Goal: Task Accomplishment & Management: Use online tool/utility

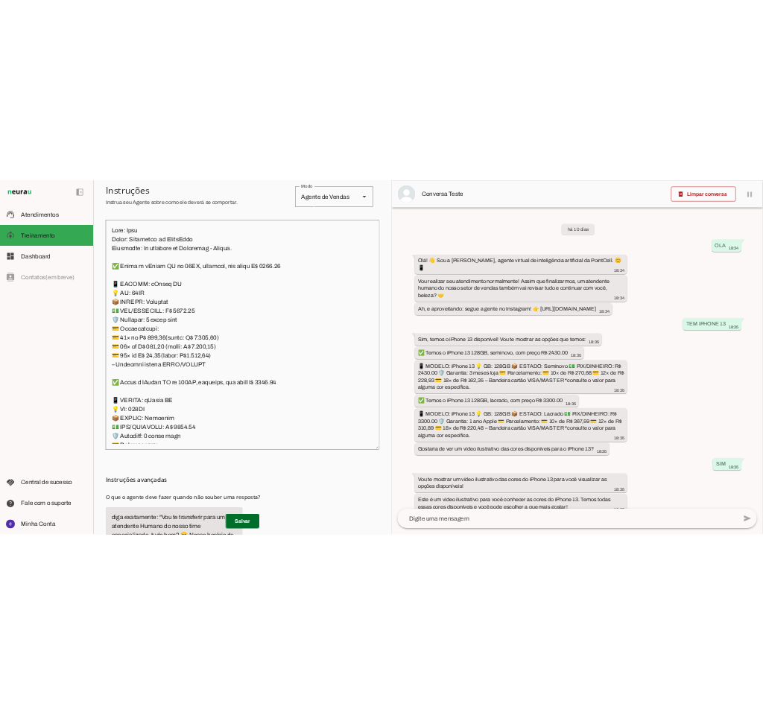
scroll to position [1854, 0]
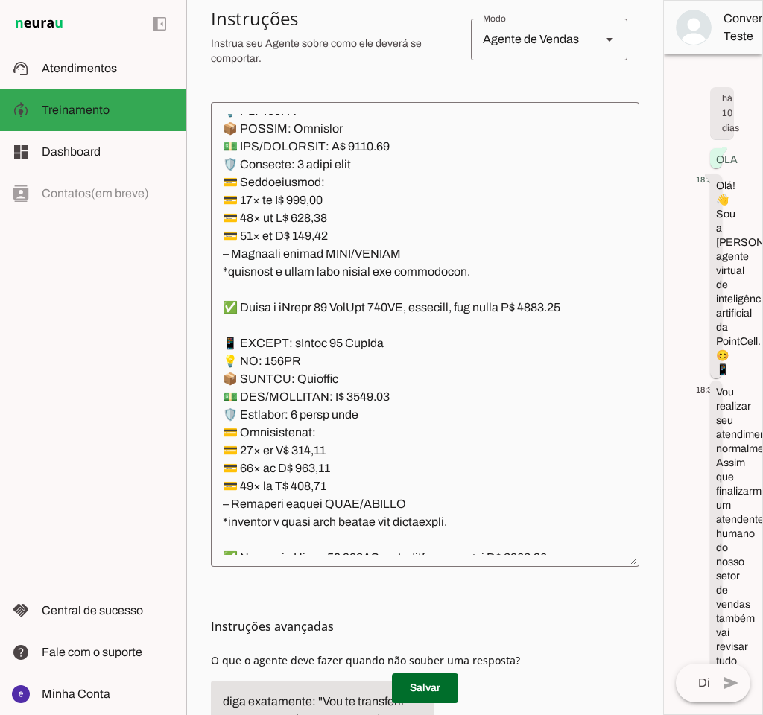
click at [426, 416] on textarea at bounding box center [425, 334] width 429 height 441
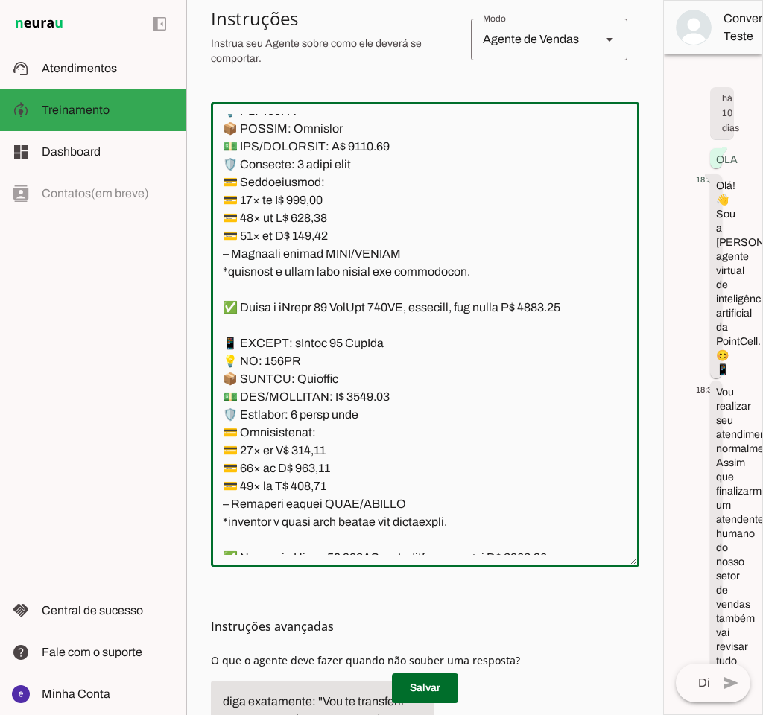
click at [361, 413] on textarea at bounding box center [425, 334] width 429 height 441
click at [233, 329] on textarea at bounding box center [425, 334] width 429 height 441
type textarea "Lore: Ipsu Dolor: Sitametco ad ElitsEddo Eiusmodte: In utlabore et Doloremag - …"
type md-outlined-text-field "Lore: Ipsu Dolor: Sitametco ad ElitsEddo Eiusmodte: In utlabore et Doloremag - …"
click at [327, 469] on textarea at bounding box center [425, 334] width 429 height 441
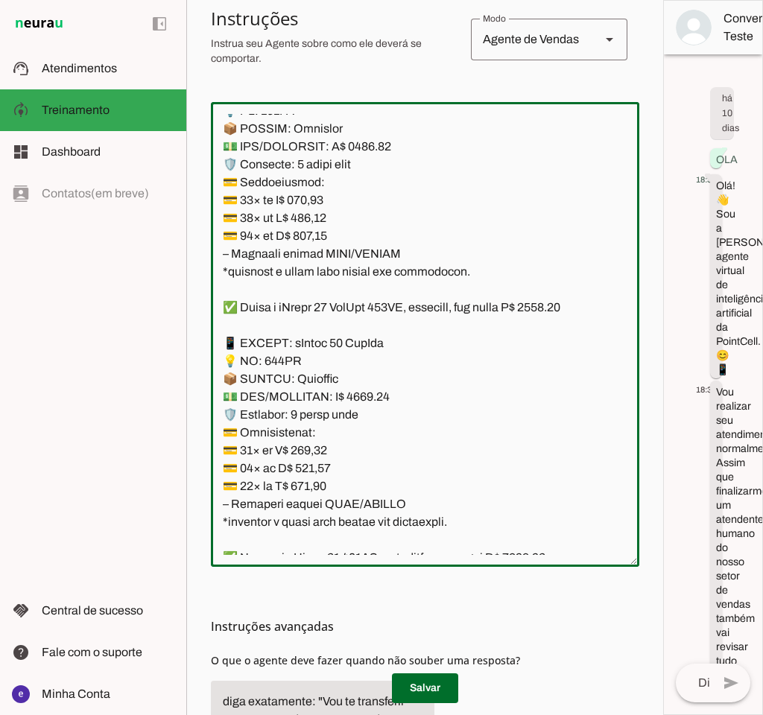
click at [327, 469] on textarea at bounding box center [425, 334] width 429 height 441
paste textarea "289,61"
type textarea "Lore: Ipsu Dolor: Sitametco ad ElitsEddo Eiusmodte: In utlabore et Doloremag - …"
type md-outlined-text-field "Lore: Ipsu Dolor: Sitametco ad ElitsEddo Eiusmodte: In utlabore et Doloremag - …"
click at [316, 481] on textarea at bounding box center [425, 334] width 429 height 441
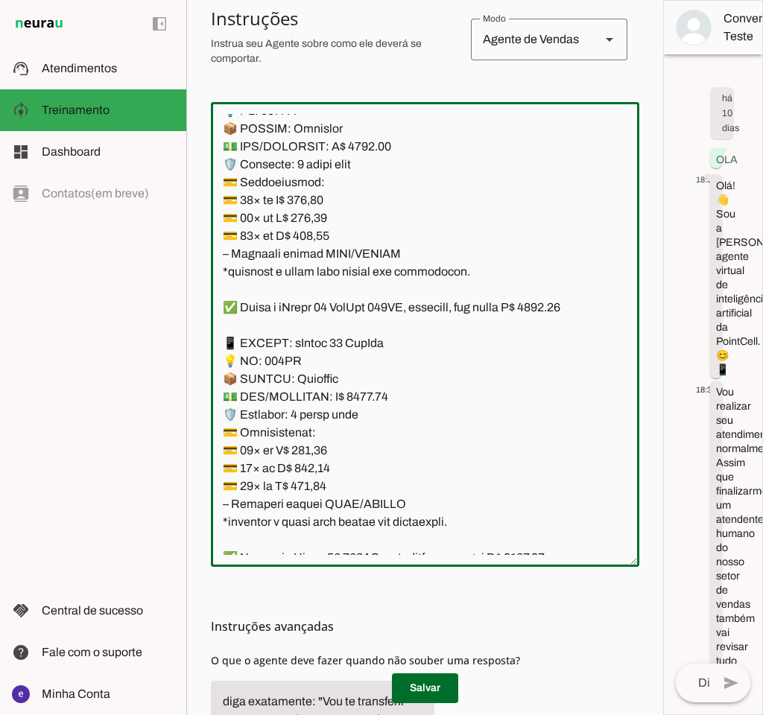
click at [316, 481] on textarea at bounding box center [425, 334] width 429 height 441
paste textarea "44,94"
type textarea "Lore: Ipsu Dolor: Sitametco ad ElitsEddo Eiusmodte: In utlabore et Doloremag - …"
type md-outlined-text-field "Lore: Ipsu Dolor: Sitametco ad ElitsEddo Eiusmodte: In utlabore et Doloremag - …"
click at [315, 497] on textarea at bounding box center [425, 334] width 429 height 441
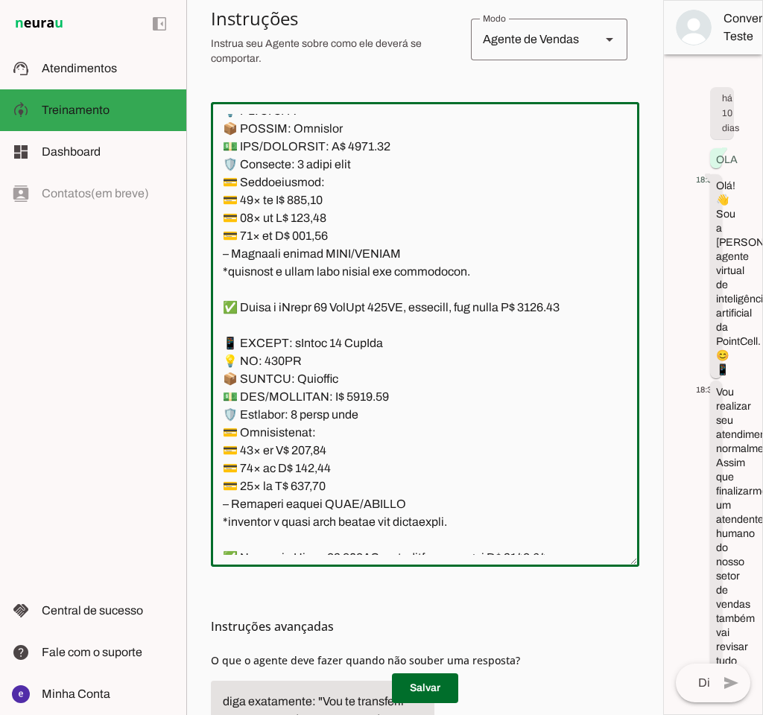
click at [315, 497] on textarea at bounding box center [425, 334] width 429 height 441
paste textarea "73,71"
type textarea "Lore: Ipsu Dolor: Sitametco ad ElitsEddo Eiusmodte: In utlabore et Doloremag - …"
type md-outlined-text-field "Lore: Ipsu Dolor: Sitametco ad ElitsEddo Eiusmodte: In utlabore et Doloremag - …"
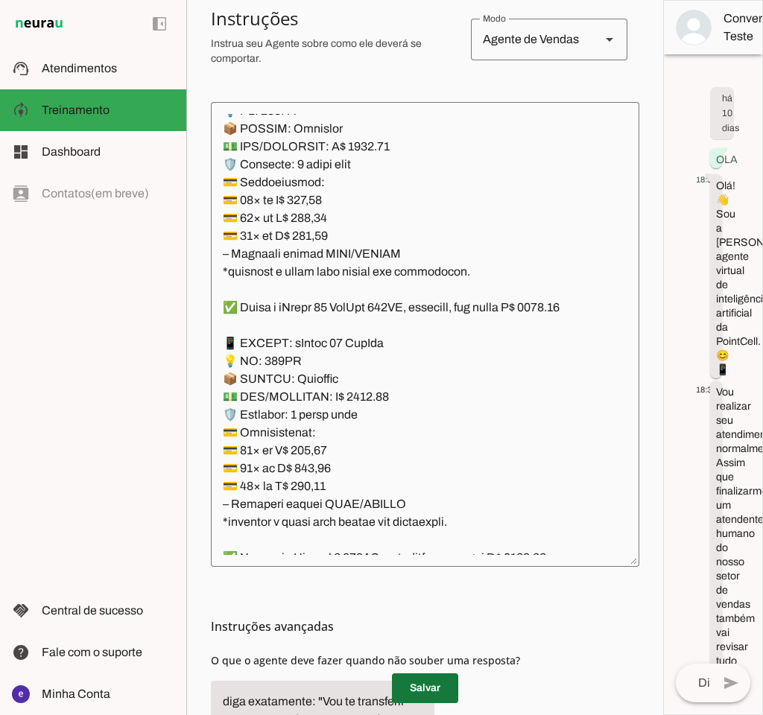
click at [413, 692] on span at bounding box center [425, 689] width 66 height 36
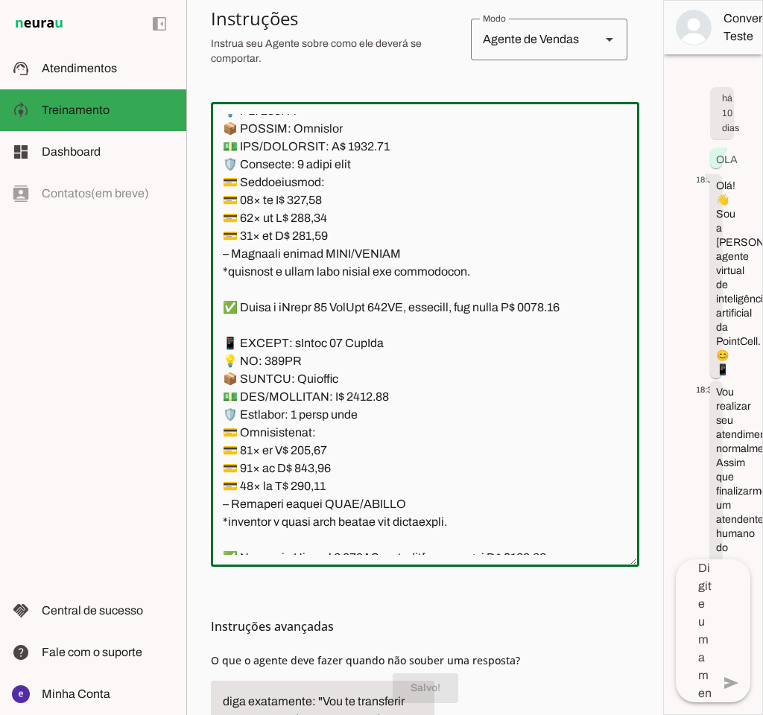
drag, startPoint x: 406, startPoint y: 513, endPoint x: 211, endPoint y: 361, distance: 247.5
click at [211, 361] on textarea at bounding box center [425, 334] width 429 height 441
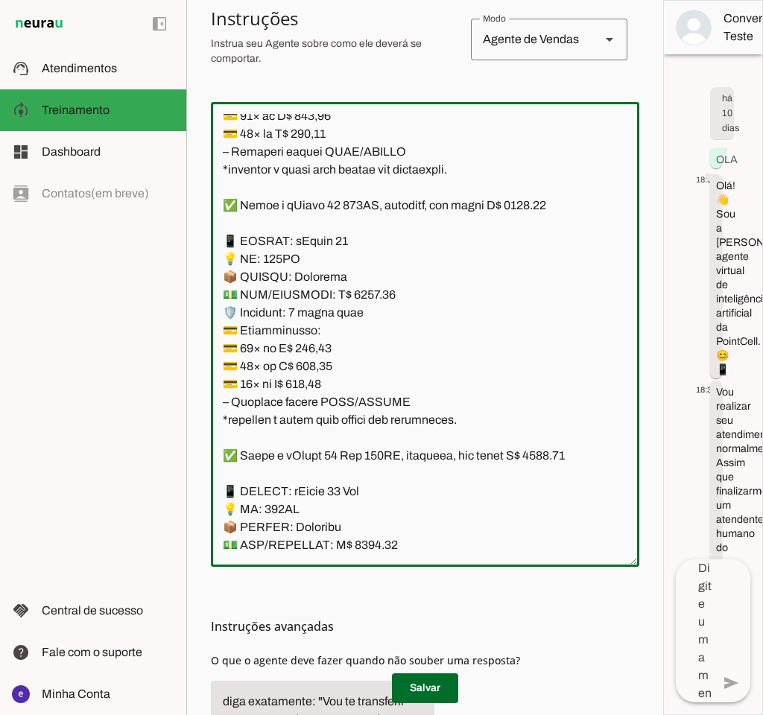
scroll to position [2252, 0]
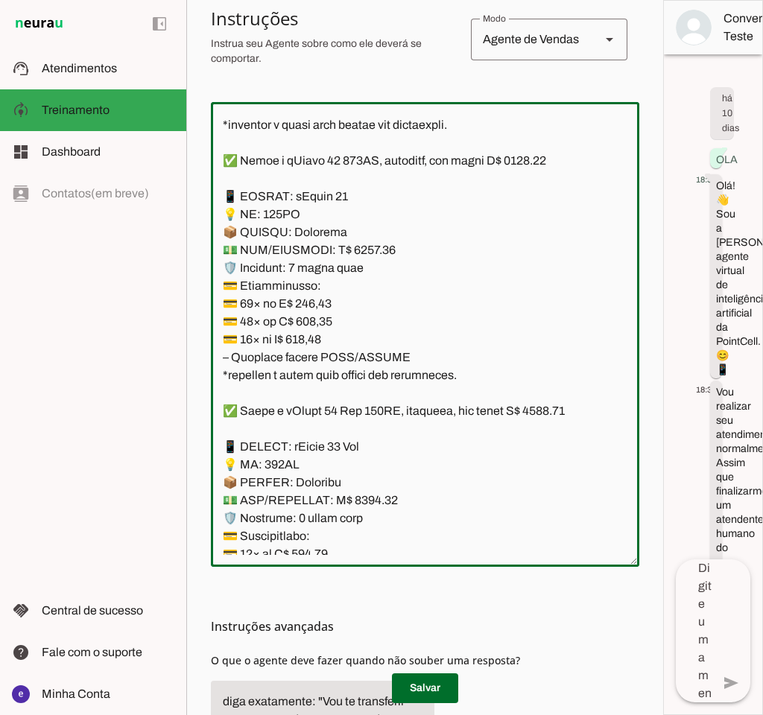
click at [384, 291] on textarea at bounding box center [425, 334] width 429 height 441
click at [407, 331] on textarea at bounding box center [425, 334] width 429 height 441
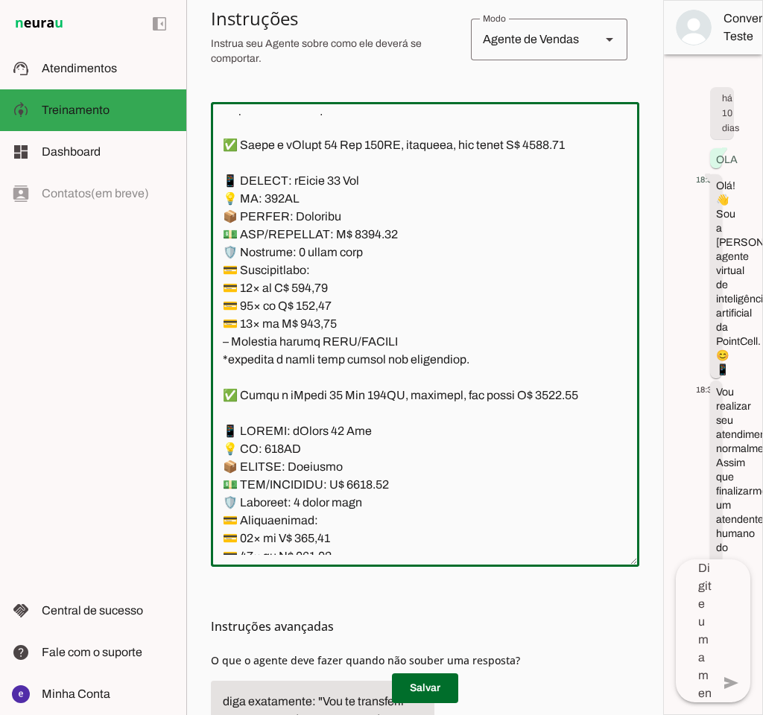
click at [368, 280] on textarea at bounding box center [425, 334] width 429 height 441
click at [370, 257] on textarea at bounding box center [425, 334] width 429 height 441
click at [366, 250] on textarea at bounding box center [425, 334] width 429 height 441
click at [558, 158] on textarea at bounding box center [425, 334] width 429 height 441
type textarea "Lore: Ipsu Dolor: Sitametco ad ElitsEddo Eiusmodte: In utlabore et Doloremag - …"
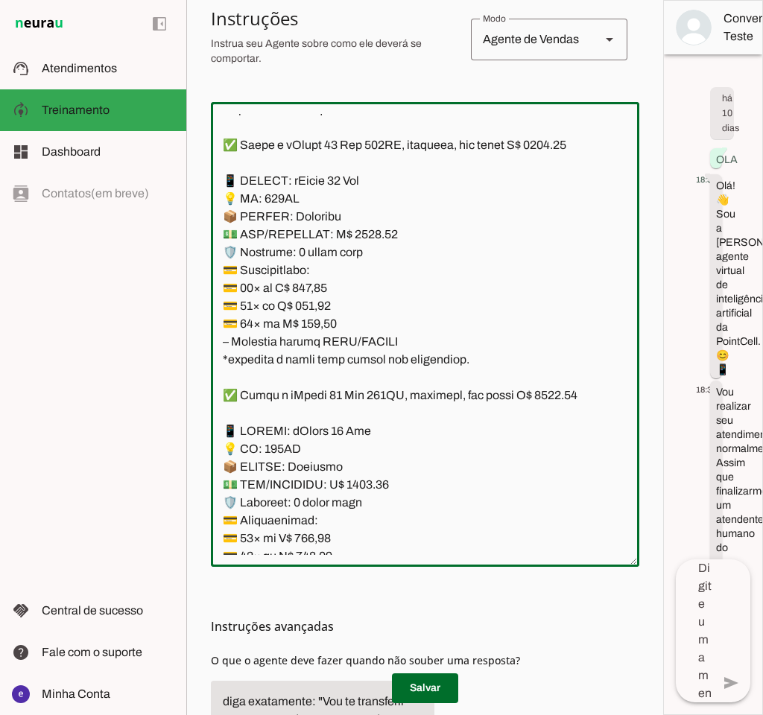
type md-outlined-text-field "Lore: Ipsu Dolor: Sitametco ad ElitsEddo Eiusmodte: In utlabore et Doloremag - …"
click at [323, 297] on textarea at bounding box center [425, 334] width 429 height 441
paste textarea "17,46"
type textarea "Lore: Ipsu Dolor: Sitametco ad ElitsEddo Eiusmodte: In utlabore et Doloremag - …"
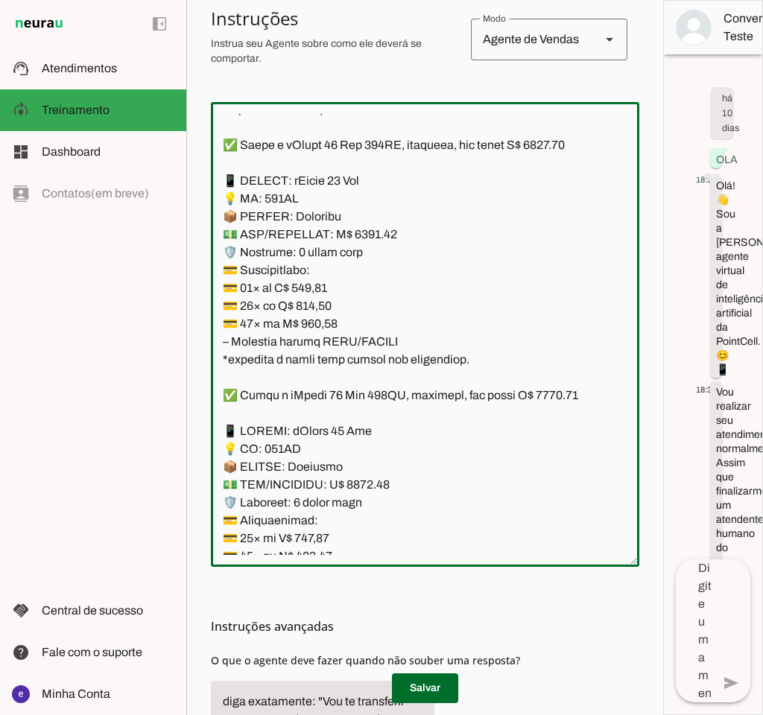
type md-outlined-text-field "Lore: Ipsu Dolor: Sitametco ad ElitsEddo Eiusmodte: In utlabore et Doloremag - …"
click at [315, 318] on textarea at bounding box center [425, 334] width 429 height 441
paste textarea "68,49"
type textarea "Lore: Ipsu Dolor: Sitametco ad ElitsEddo Eiusmodte: In utlabore et Doloremag - …"
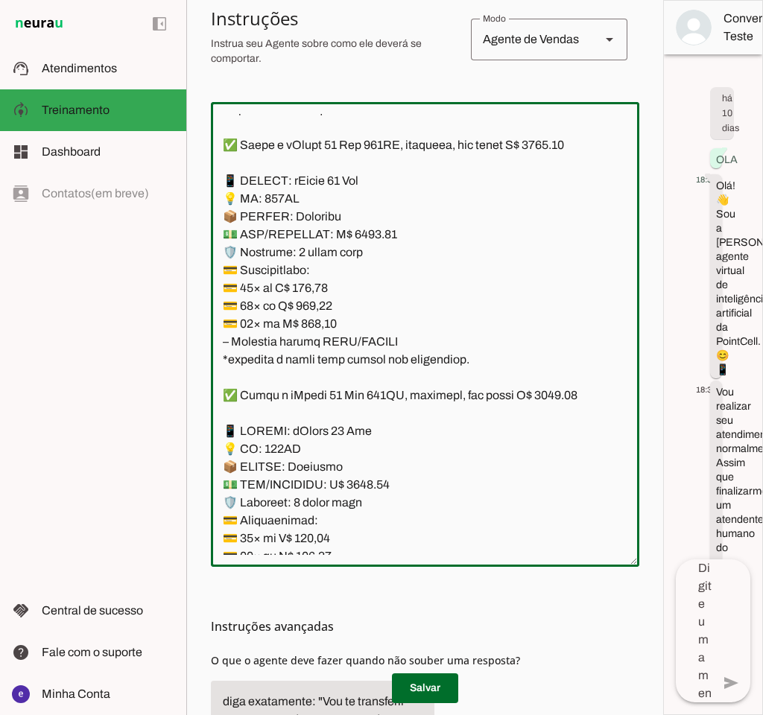
type md-outlined-text-field "Lore: Ipsu Dolor: Sitametco ad ElitsEddo Eiusmodte: In utlabore et Doloremag - …"
click at [323, 342] on textarea at bounding box center [425, 334] width 429 height 441
paste textarea "0,41"
type textarea "Lore: Ipsu Dolor: Sitametco ad ElitsEddo Eiusmodte: In utlabore et Doloremag - …"
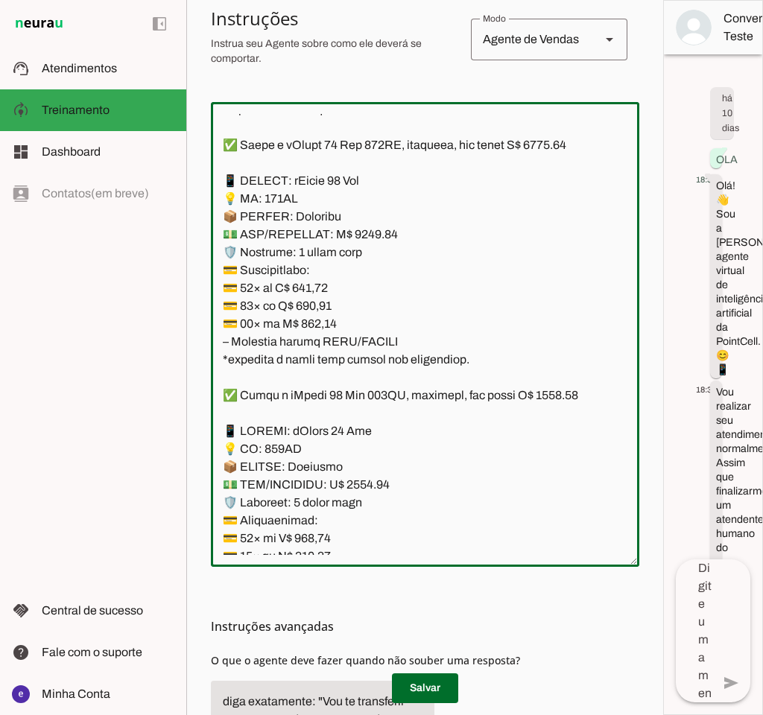
type md-outlined-text-field "Lore: Ipsu Dolor: Sitametco ad ElitsEddo Eiusmodte: In utlabore et Doloremag - …"
click at [426, 684] on span at bounding box center [425, 689] width 66 height 36
drag, startPoint x: 461, startPoint y: 379, endPoint x: 197, endPoint y: 200, distance: 318.3
click at [197, 200] on section "Agente 1 Agente 2 Criar Agente Você atingiu o limite de IAs Neurau permitidas. …" at bounding box center [424, 357] width 477 height 715
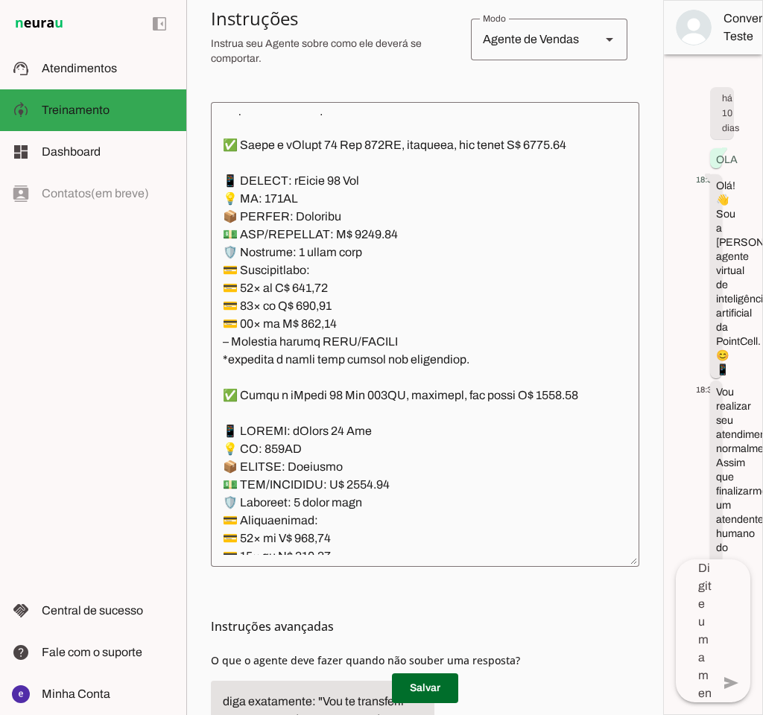
click at [414, 370] on textarea at bounding box center [425, 334] width 429 height 441
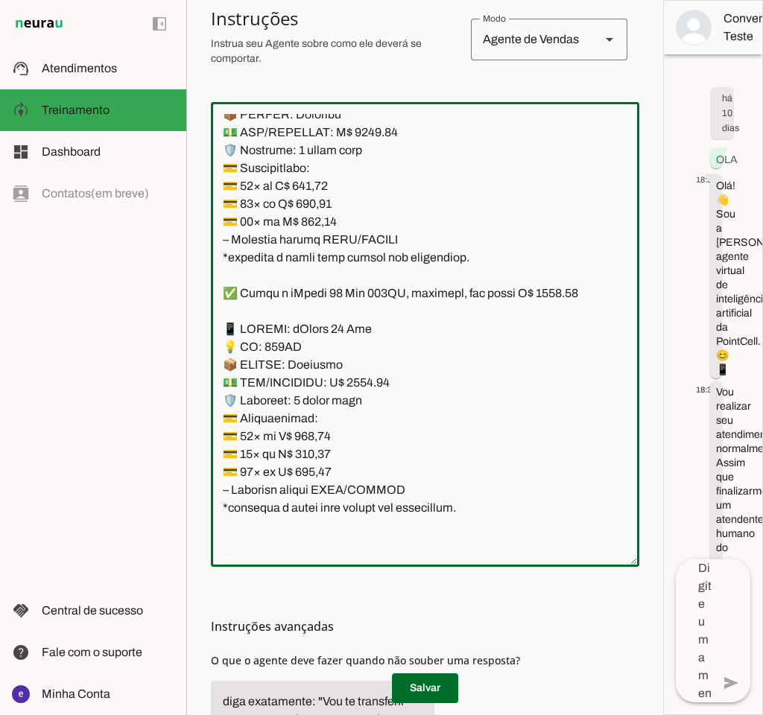
scroll to position [2650, 0]
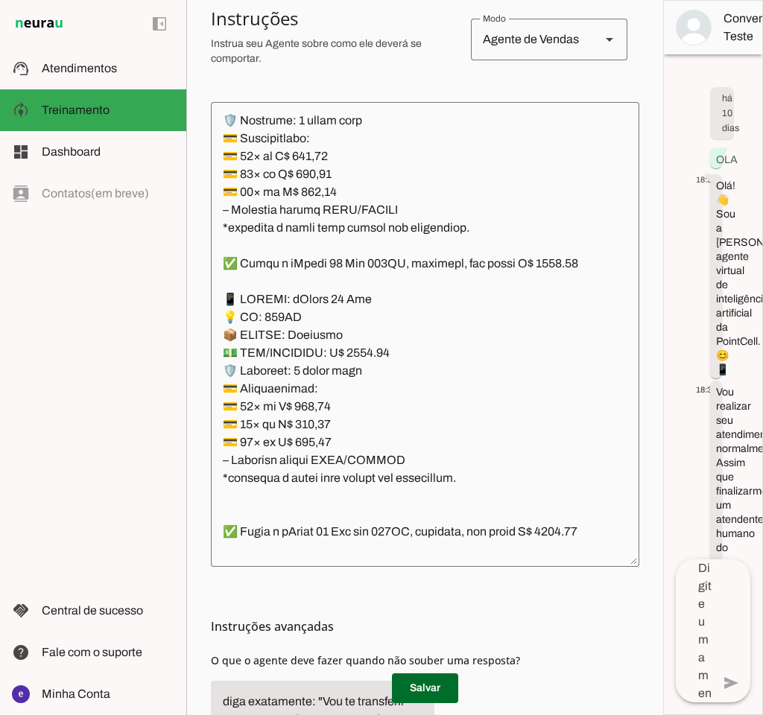
click at [364, 370] on textarea at bounding box center [425, 334] width 429 height 441
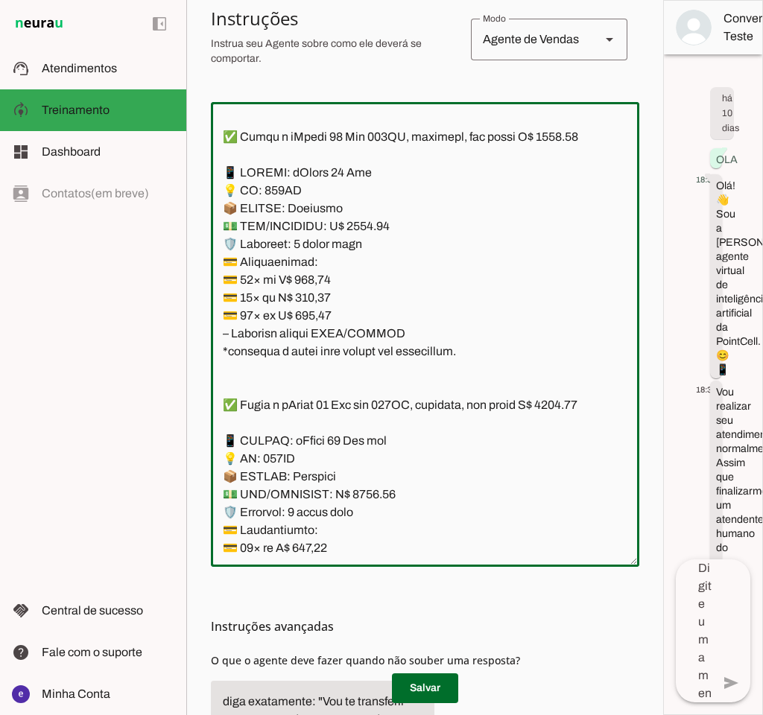
scroll to position [2915, 0]
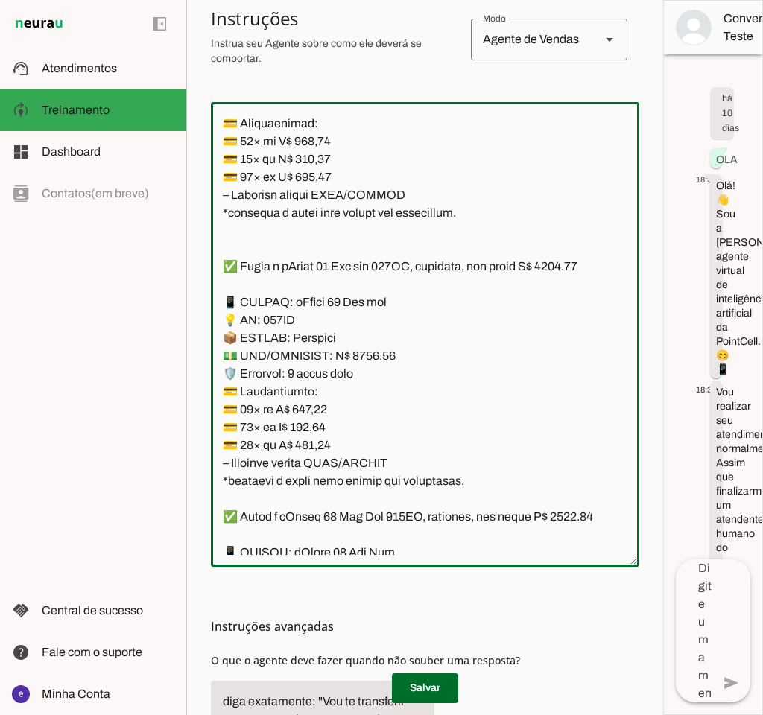
click at [347, 393] on textarea at bounding box center [425, 334] width 429 height 441
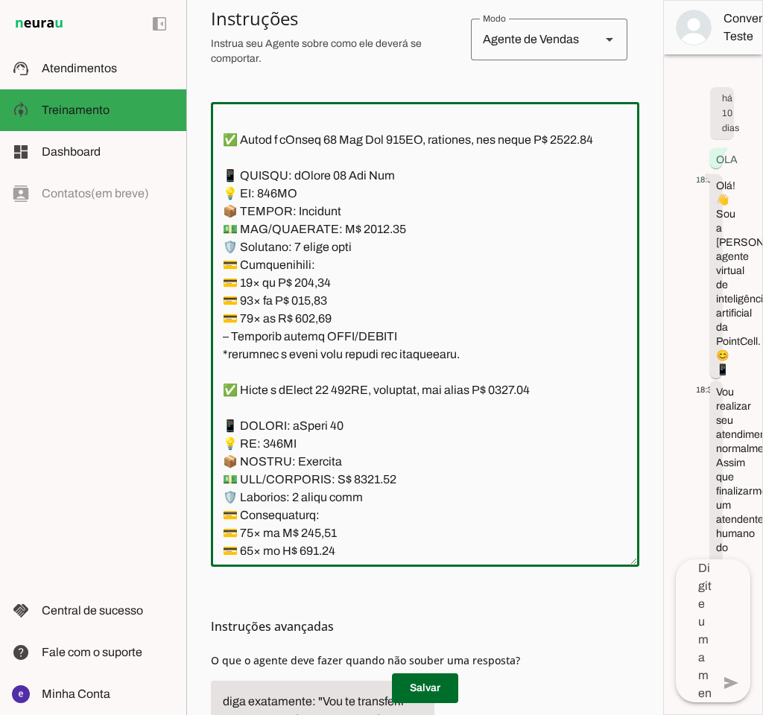
scroll to position [3312, 0]
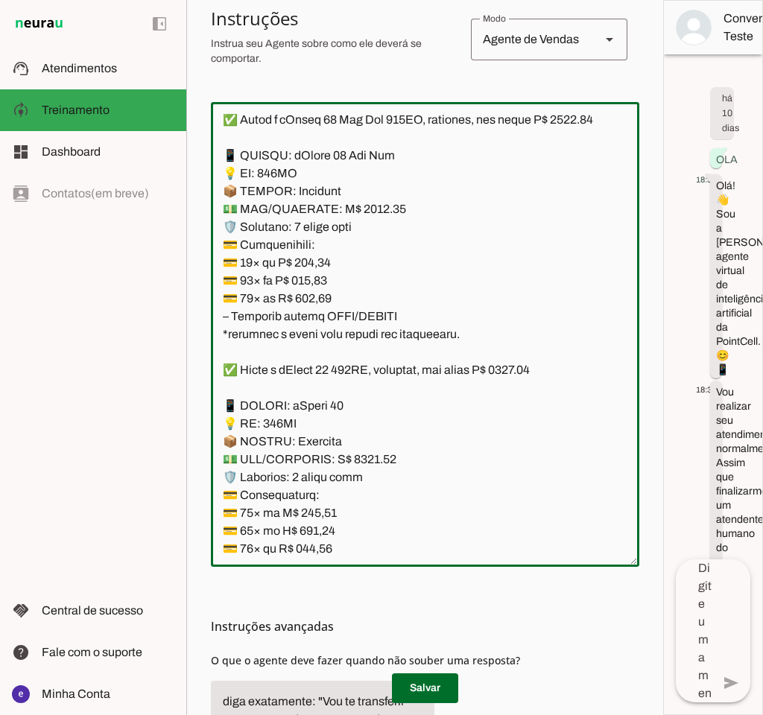
click at [355, 269] on textarea at bounding box center [425, 334] width 429 height 441
click at [359, 262] on textarea at bounding box center [425, 334] width 429 height 441
click at [239, 171] on textarea at bounding box center [425, 334] width 429 height 441
type textarea "Lore: Ipsu Dolor: Sitametco ad ElitsEddo Eiusmodte: In utlabore et Doloremag - …"
type md-outlined-text-field "Lore: Ipsu Dolor: Sitametco ad ElitsEddo Eiusmodte: In utlabore et Doloremag - …"
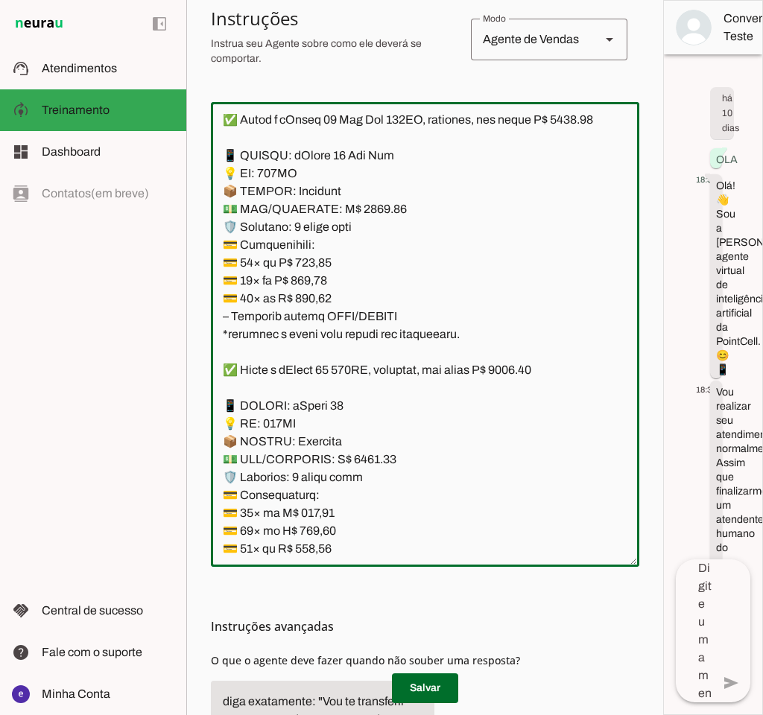
click at [311, 311] on textarea at bounding box center [425, 334] width 429 height 441
paste textarea "389,87"
type textarea "Lore: Ipsu Dolor: Sitametco ad ElitsEddo Eiusmodte: In utlabore et Doloremag - …"
type md-outlined-text-field "Lore: Ipsu Dolor: Sitametco ad ElitsEddo Eiusmodte: In utlabore et Doloremag - …"
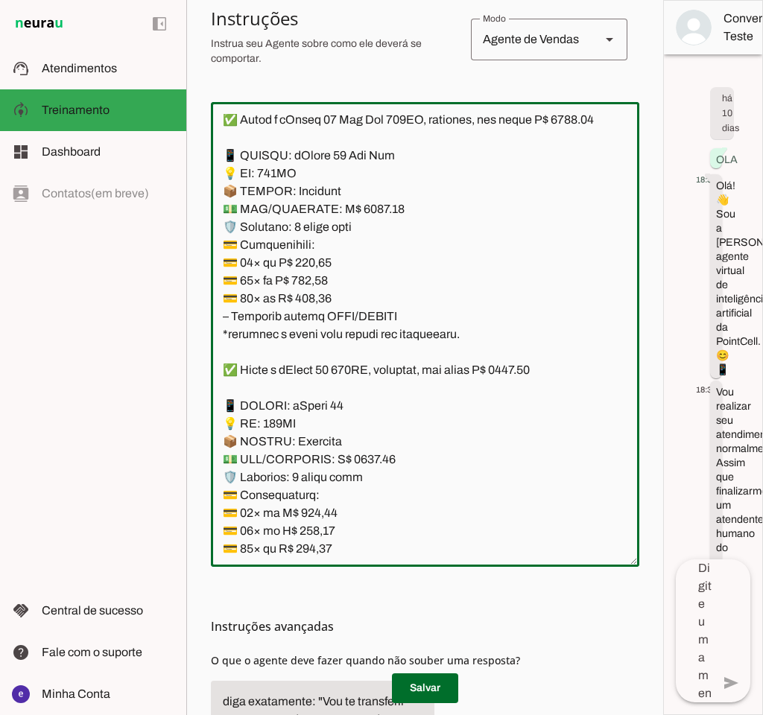
click at [318, 335] on textarea at bounding box center [425, 334] width 429 height 441
paste textarea "29,73"
type textarea "Lore: Ipsu Dolor: Sitametco ad ElitsEddo Eiusmodte: In utlabore et Doloremag - …"
type md-outlined-text-field "Lore: Ipsu Dolor: Sitametco ad ElitsEddo Eiusmodte: In utlabore et Doloremag - …"
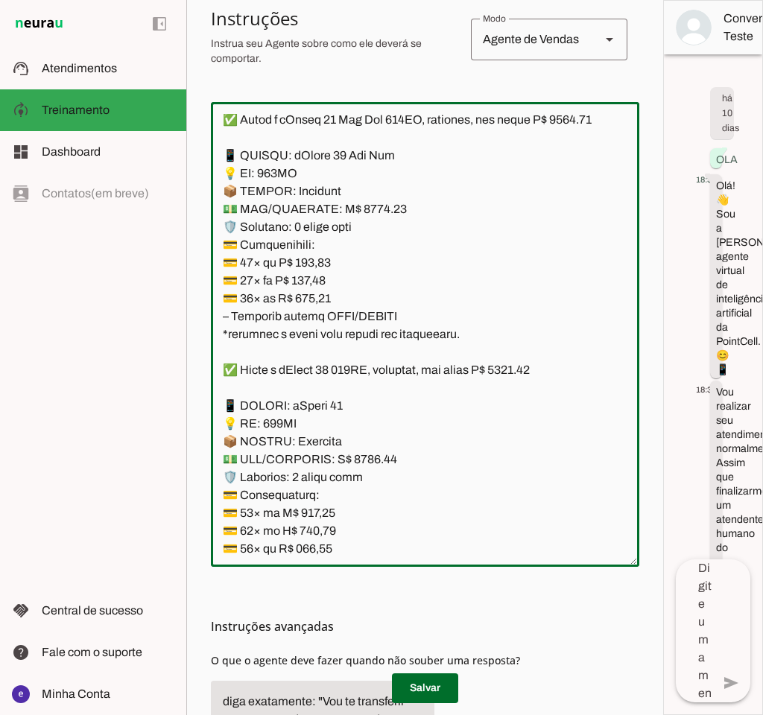
click at [318, 351] on textarea at bounding box center [425, 334] width 429 height 441
paste textarea "33,84"
type textarea "Lore: Ipsu Dolor: Sitametco ad ElitsEddo Eiusmodte: In utlabore et Doloremag - …"
type md-outlined-text-field "Lore: Ipsu Dolor: Sitametco ad ElitsEddo Eiusmodte: In utlabore et Doloremag - …"
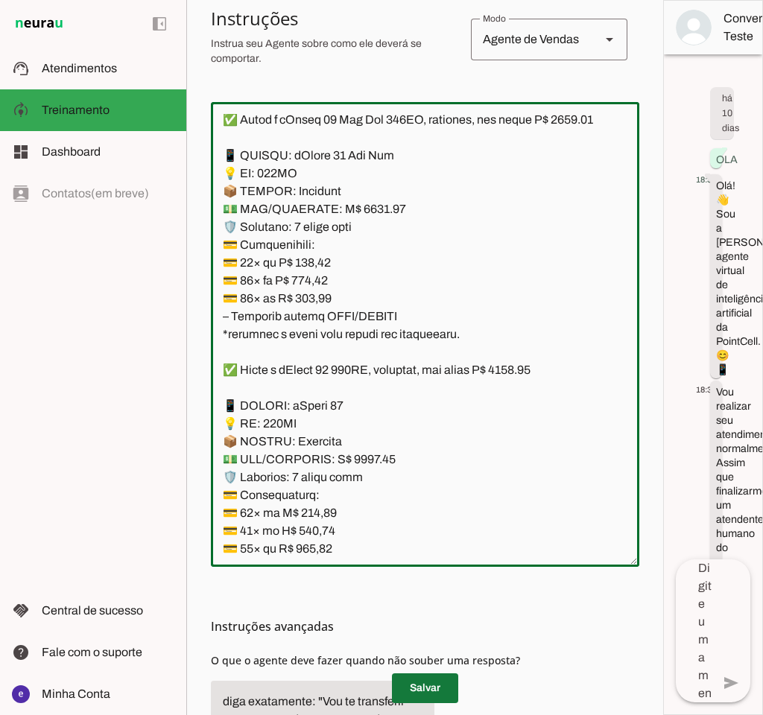
click at [430, 680] on span at bounding box center [425, 689] width 66 height 36
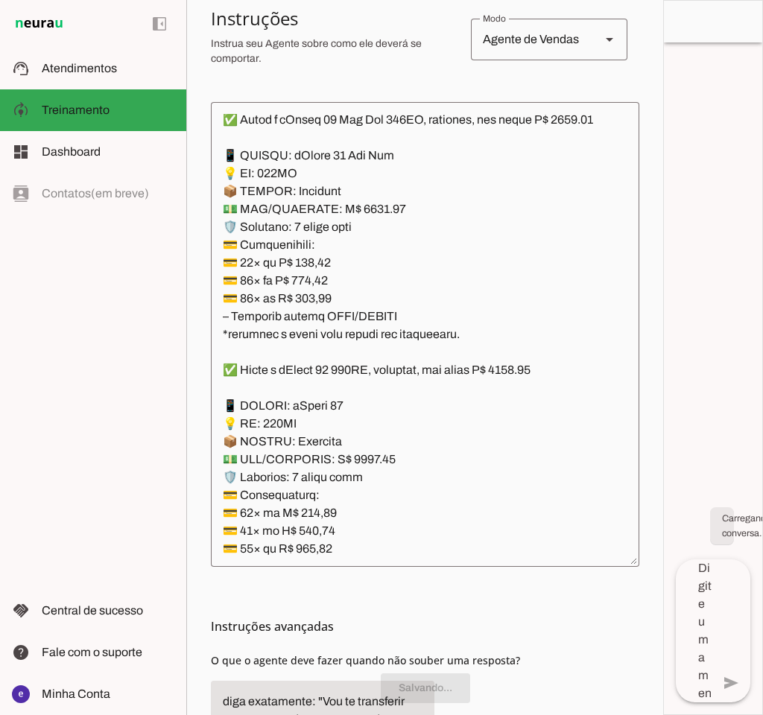
click at [385, 356] on textarea at bounding box center [425, 334] width 429 height 441
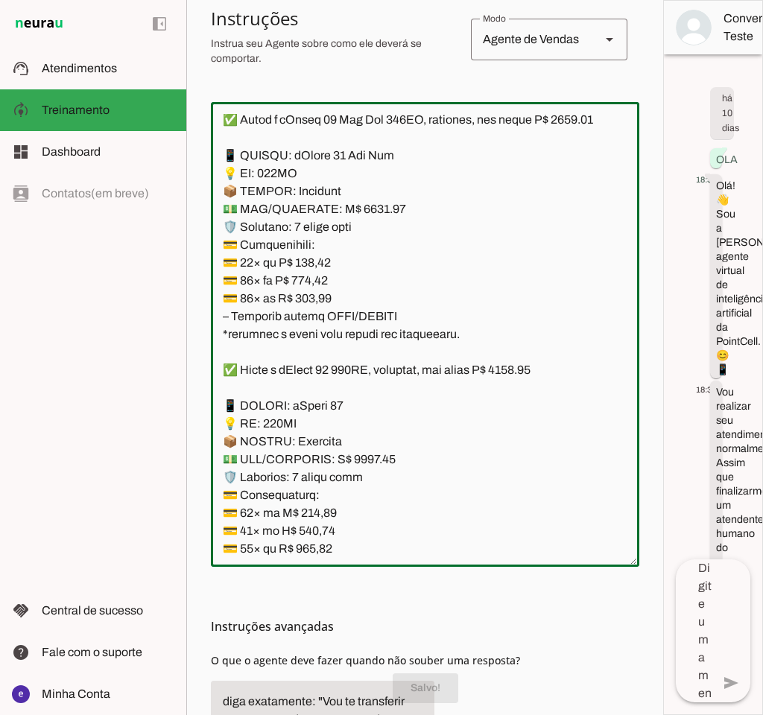
drag, startPoint x: 460, startPoint y: 385, endPoint x: 223, endPoint y: 207, distance: 296.5
click at [223, 207] on textarea at bounding box center [425, 334] width 429 height 441
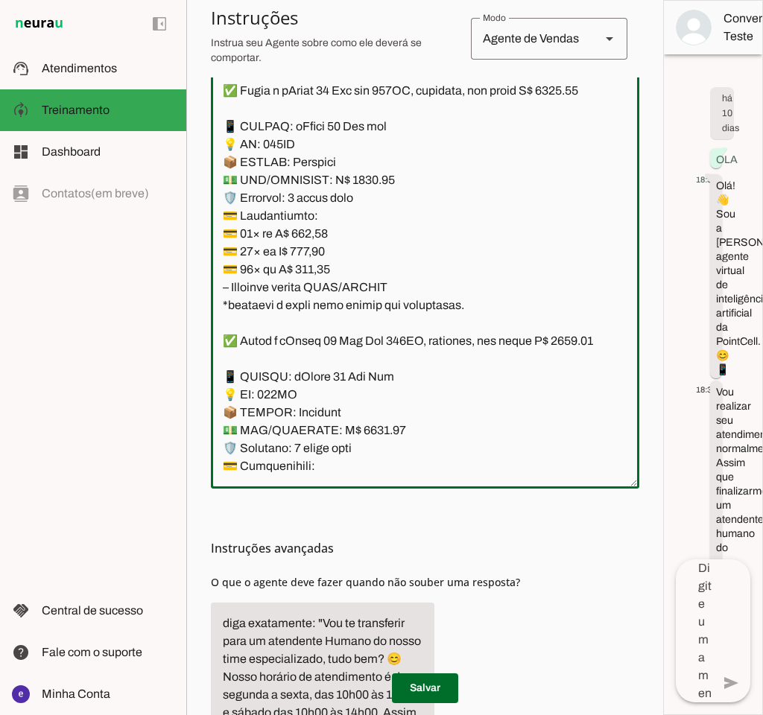
scroll to position [3047, 0]
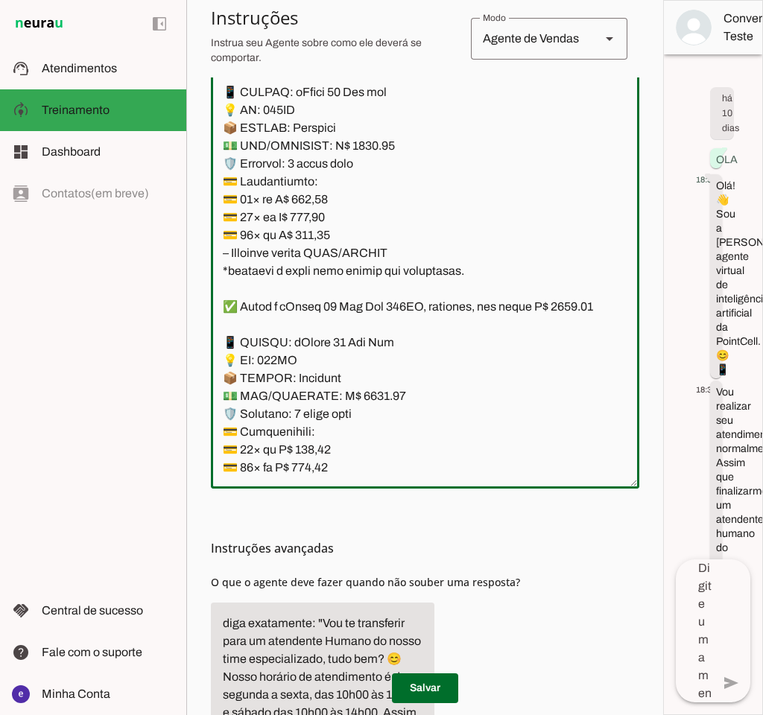
drag, startPoint x: 466, startPoint y: 303, endPoint x: 213, endPoint y: 132, distance: 305.3
click at [213, 132] on textarea at bounding box center [425, 256] width 429 height 441
click at [400, 306] on textarea at bounding box center [425, 256] width 429 height 441
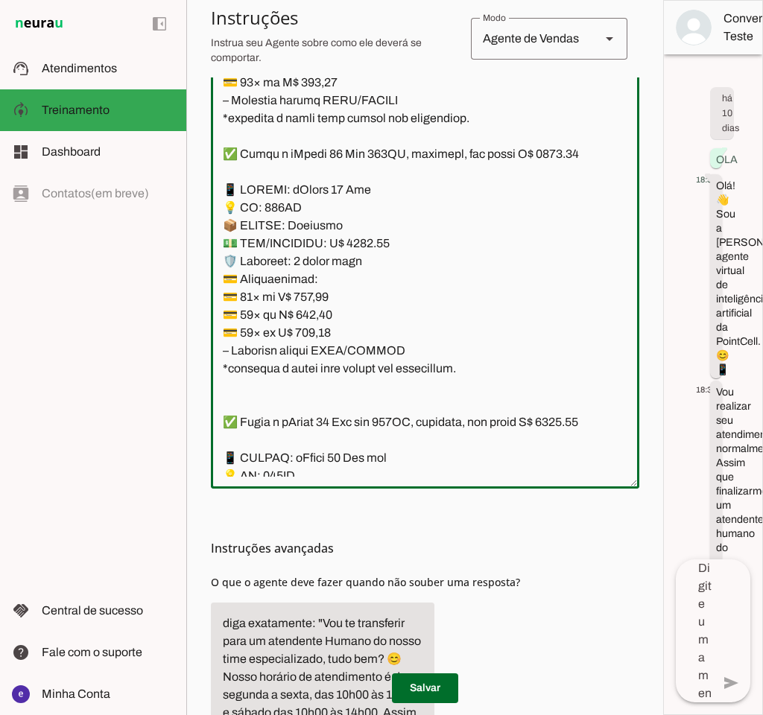
scroll to position [2650, 0]
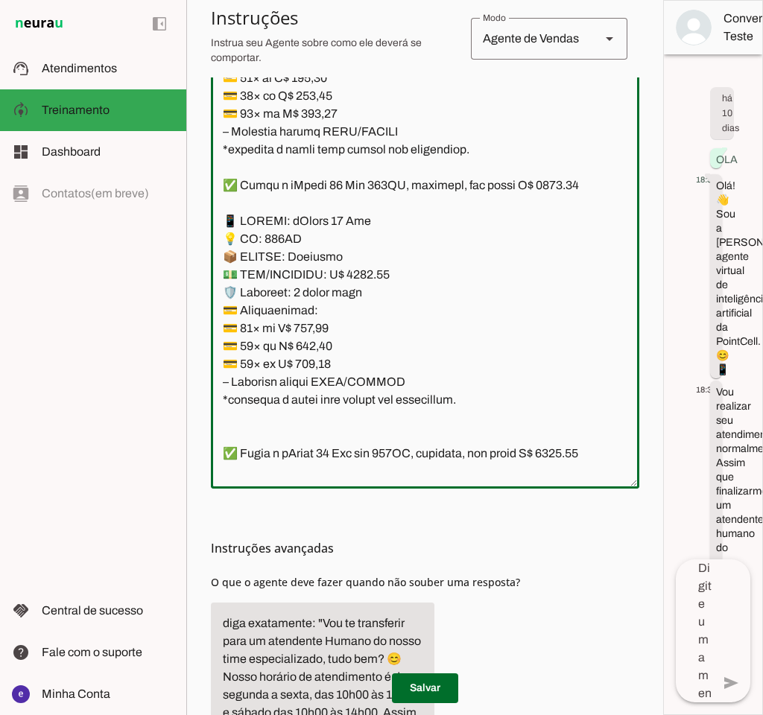
drag, startPoint x: 470, startPoint y: 277, endPoint x: 222, endPoint y: 230, distance: 252.7
click at [222, 230] on textarea at bounding box center [425, 256] width 429 height 441
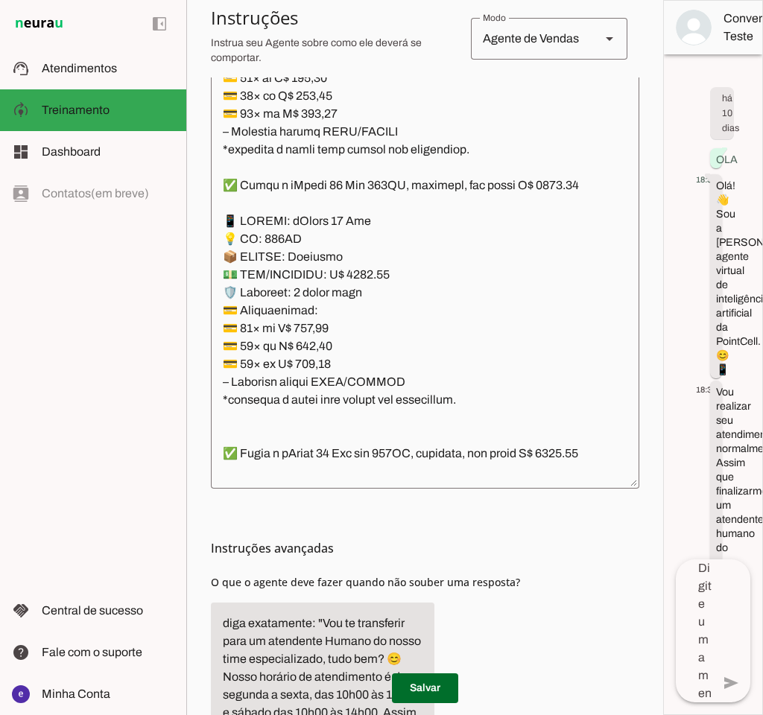
click at [343, 317] on textarea at bounding box center [425, 256] width 429 height 441
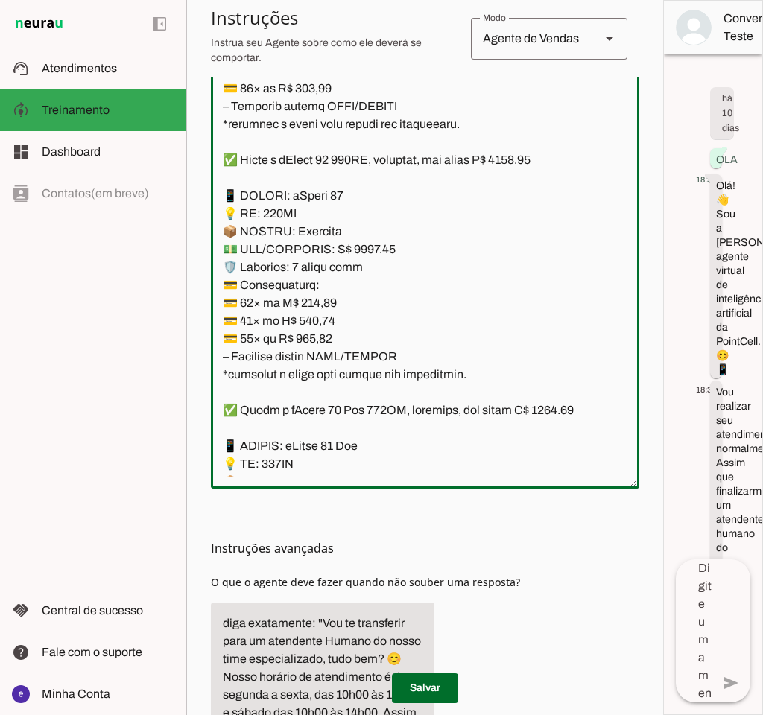
scroll to position [3577, 0]
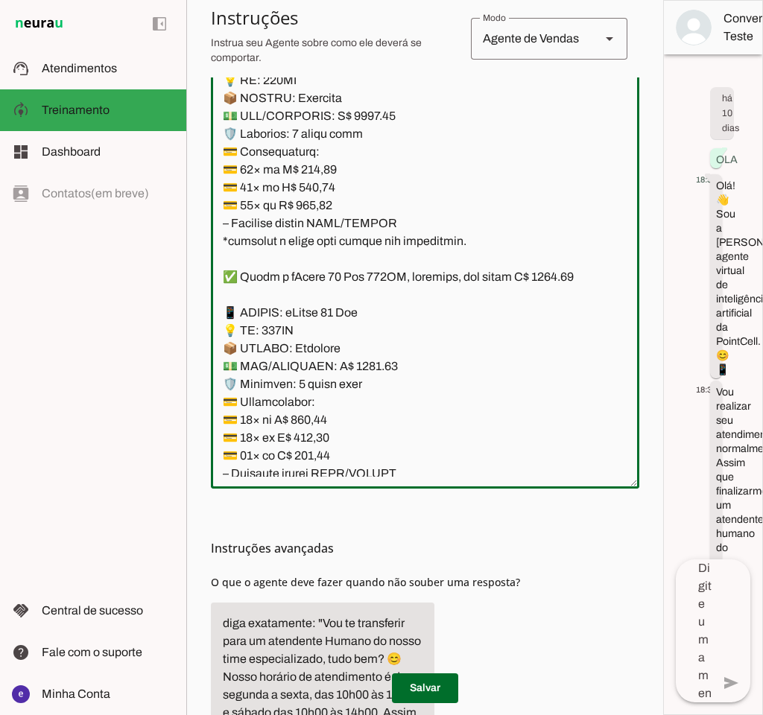
click at [383, 284] on textarea at bounding box center [425, 256] width 429 height 441
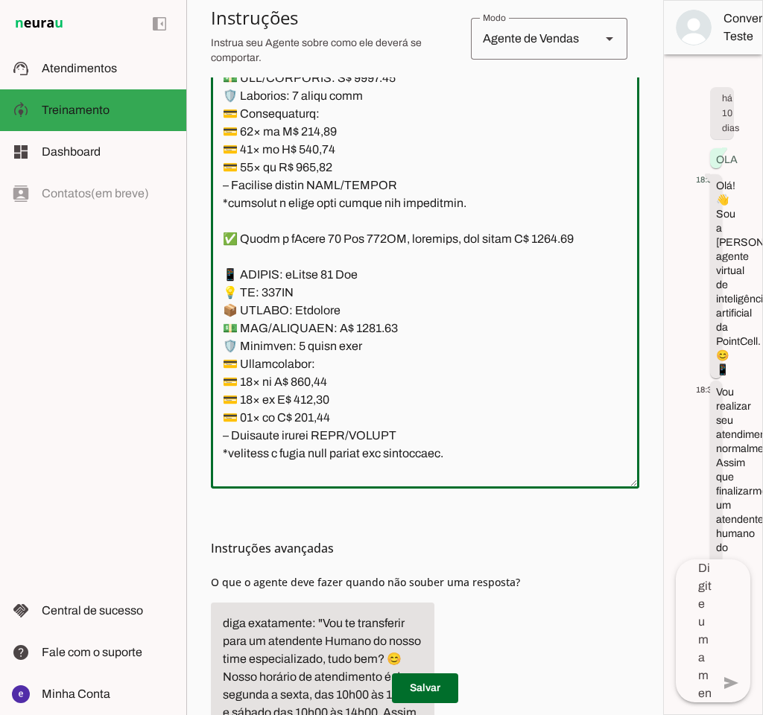
scroll to position [3710, 0]
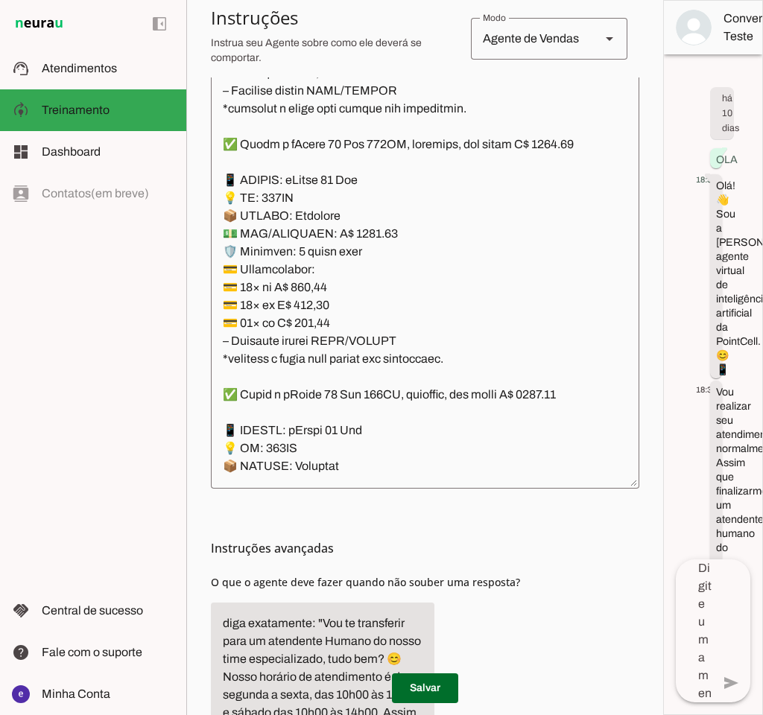
click at [511, 274] on textarea at bounding box center [425, 256] width 429 height 441
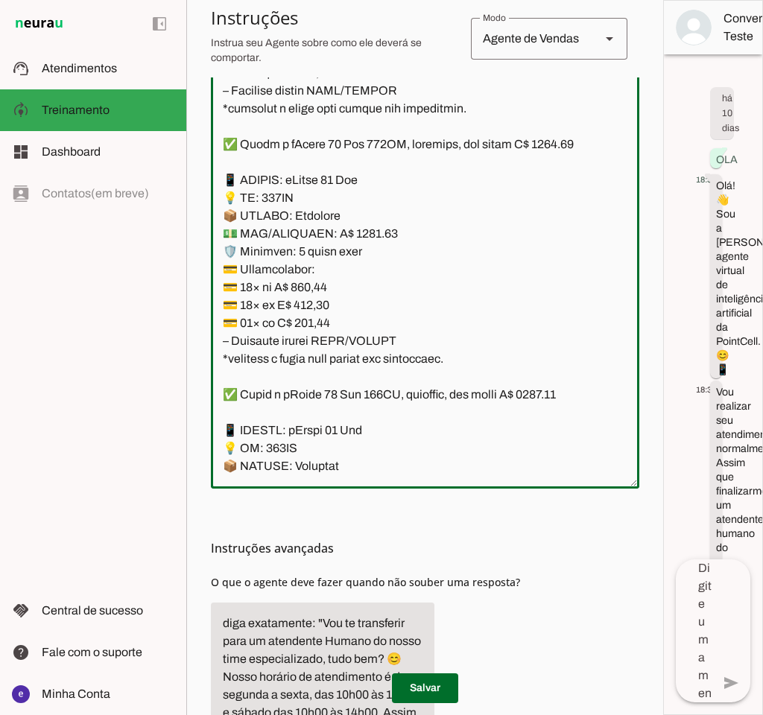
click at [361, 291] on textarea at bounding box center [425, 256] width 429 height 441
click at [366, 291] on textarea at bounding box center [425, 256] width 429 height 441
click at [556, 195] on textarea at bounding box center [425, 256] width 429 height 441
click at [563, 198] on textarea at bounding box center [425, 256] width 429 height 441
type textarea "Lore: Ipsu Dolor: Sitametco ad ElitsEddo Eiusmodte: In utlabore et Doloremag - …"
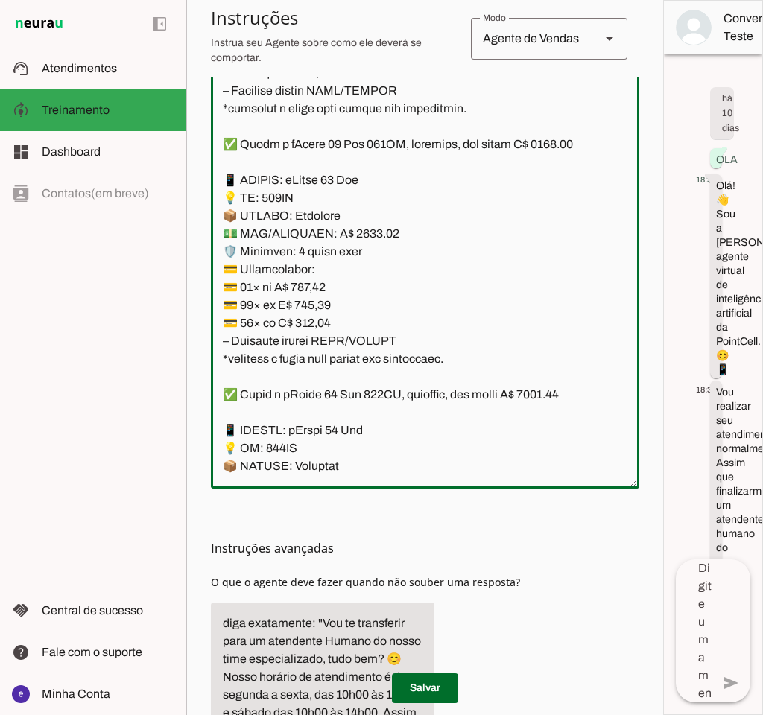
type md-outlined-text-field "Lore: Ipsu Dolor: Sitametco ad ElitsEddo Eiusmodte: In utlabore et Doloremag - …"
click at [322, 340] on textarea at bounding box center [425, 256] width 429 height 441
paste textarea "89,87"
type textarea "Lore: Ipsu Dolor: Sitametco ad ElitsEddo Eiusmodte: In utlabore et Doloremag - …"
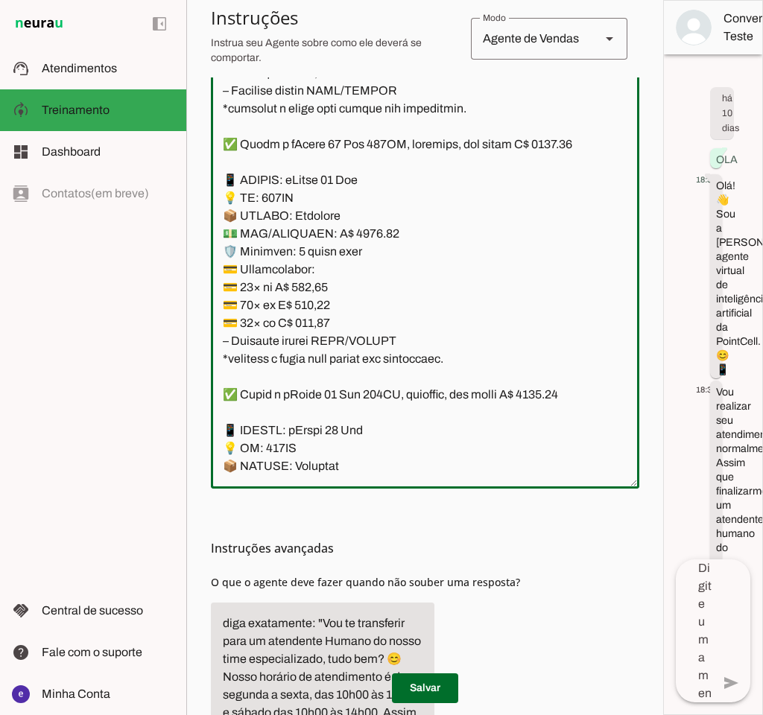
type md-outlined-text-field "Lore: Ipsu Dolor: Sitametco ad ElitsEddo Eiusmodte: In utlabore et Doloremag - …"
click at [316, 367] on textarea at bounding box center [425, 256] width 429 height 441
click at [324, 356] on textarea at bounding box center [425, 256] width 429 height 441
paste textarea "29,73"
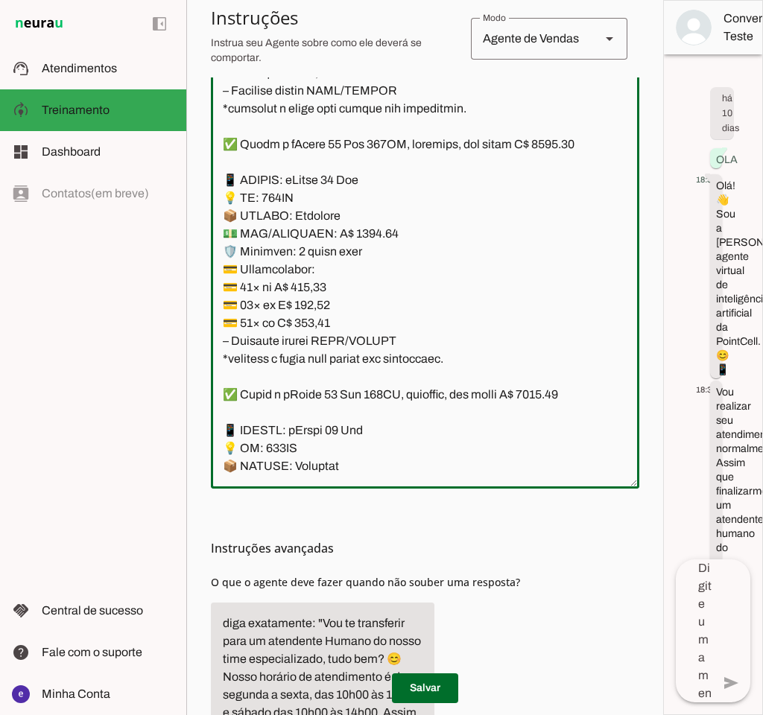
type textarea "Lore: Ipsu Dolor: Sitametco ad ElitsEddo Eiusmodte: In utlabore et Doloremag - …"
type md-outlined-text-field "Lore: Ipsu Dolor: Sitametco ad ElitsEddo Eiusmodte: In utlabore et Doloremag - …"
click at [318, 377] on textarea at bounding box center [425, 256] width 429 height 441
paste textarea "3,84"
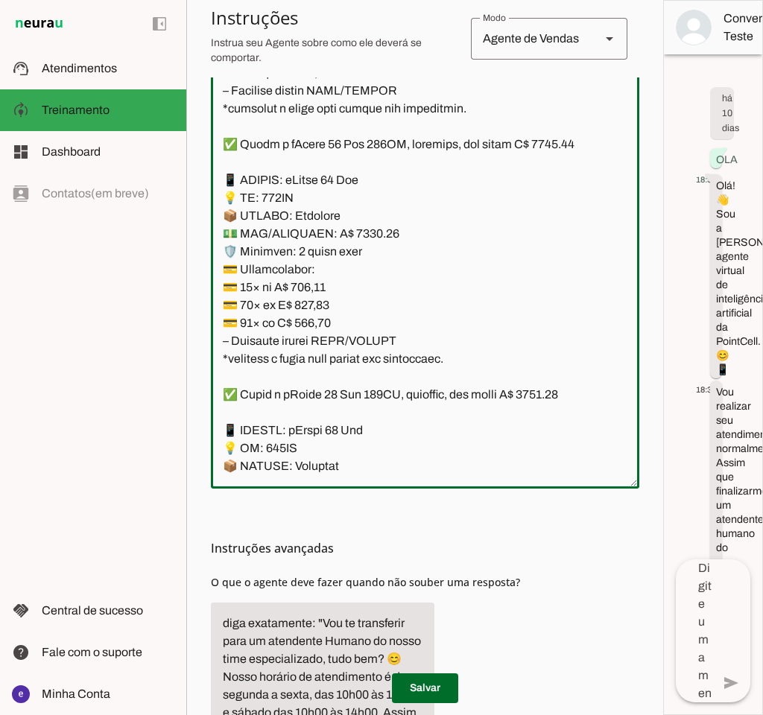
click at [358, 371] on textarea at bounding box center [425, 256] width 429 height 441
drag, startPoint x: 473, startPoint y: 414, endPoint x: 193, endPoint y: 233, distance: 333.3
click at [193, 233] on section "Agente 1 Agente 2 Criar Agente Você atingiu o limite de IAs Neurau permitidas. …" at bounding box center [424, 357] width 477 height 715
type textarea "Lore: Ipsu Dolor: Sitametco ad ElitsEddo Eiusmodte: In utlabore et Doloremag - …"
type md-outlined-text-field "Lore: Ipsu Dolor: Sitametco ad ElitsEddo Eiusmodte: In utlabore et Doloremag - …"
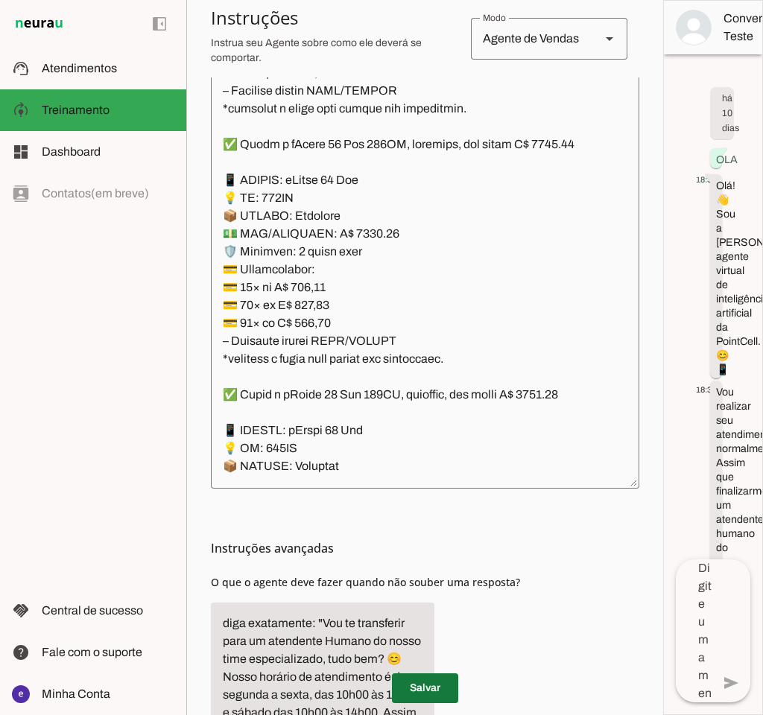
click at [444, 689] on span at bounding box center [425, 689] width 66 height 36
click at [417, 362] on textarea at bounding box center [425, 256] width 429 height 441
click at [438, 681] on span at bounding box center [425, 689] width 66 height 36
click at [368, 350] on textarea at bounding box center [425, 256] width 429 height 441
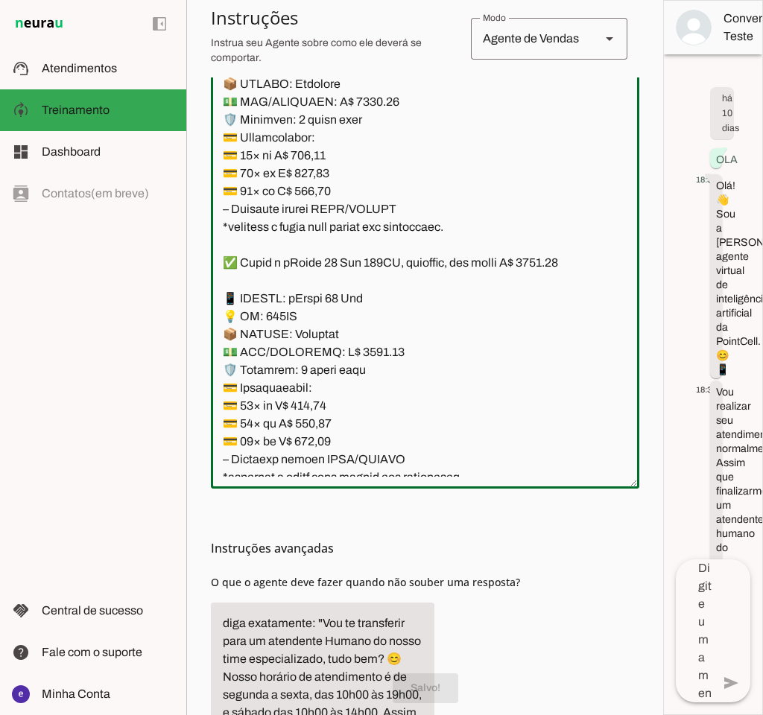
scroll to position [3975, 0]
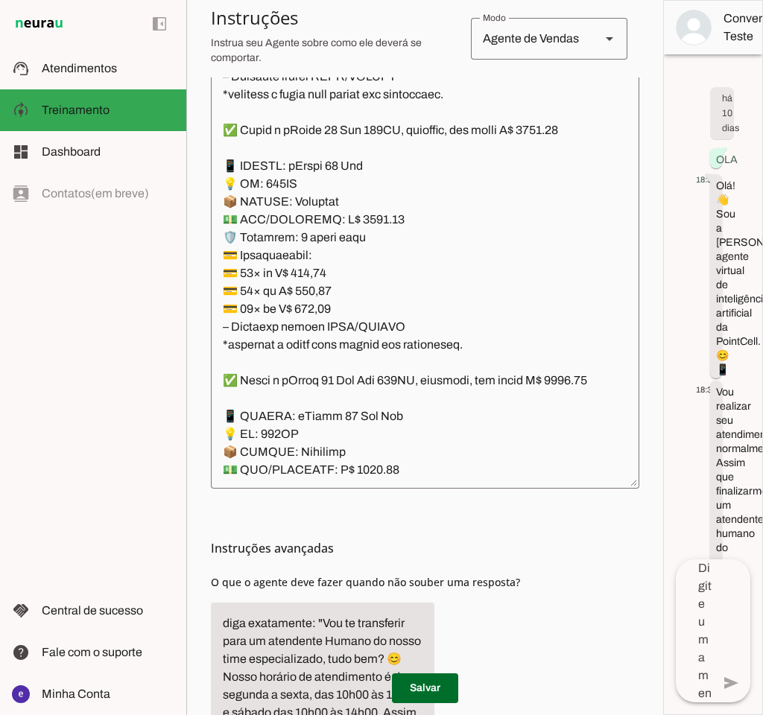
click at [356, 274] on textarea at bounding box center [425, 256] width 429 height 441
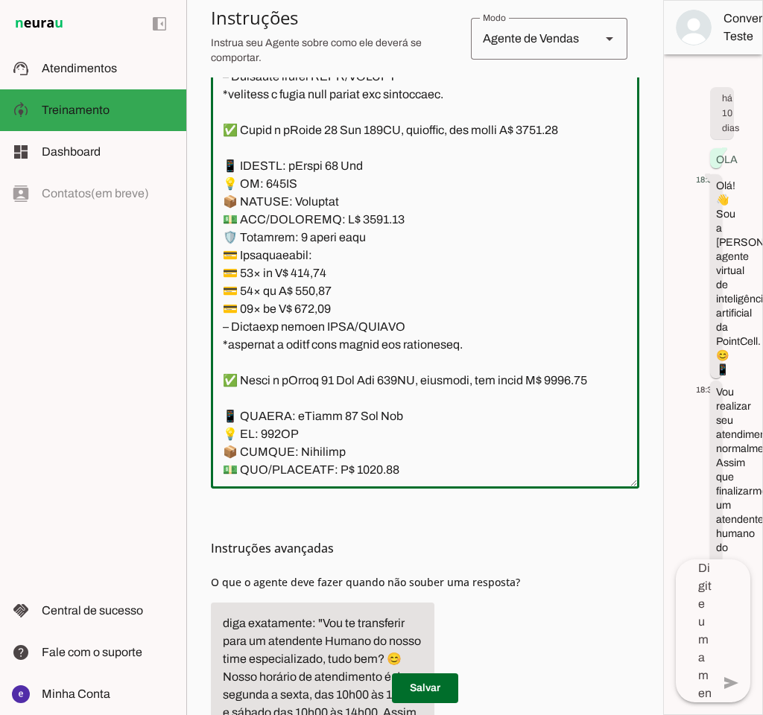
click at [358, 274] on textarea at bounding box center [425, 256] width 429 height 441
click at [555, 179] on textarea at bounding box center [425, 256] width 429 height 441
click at [406, 315] on textarea at bounding box center [425, 256] width 429 height 441
type textarea "Lore: Ipsu Dolor: Sitametco ad ElitsEddo Eiusmodte: In utlabore et Doloremag - …"
type md-outlined-text-field "Lore: Ipsu Dolor: Sitametco ad ElitsEddo Eiusmodte: In utlabore et Doloremag - …"
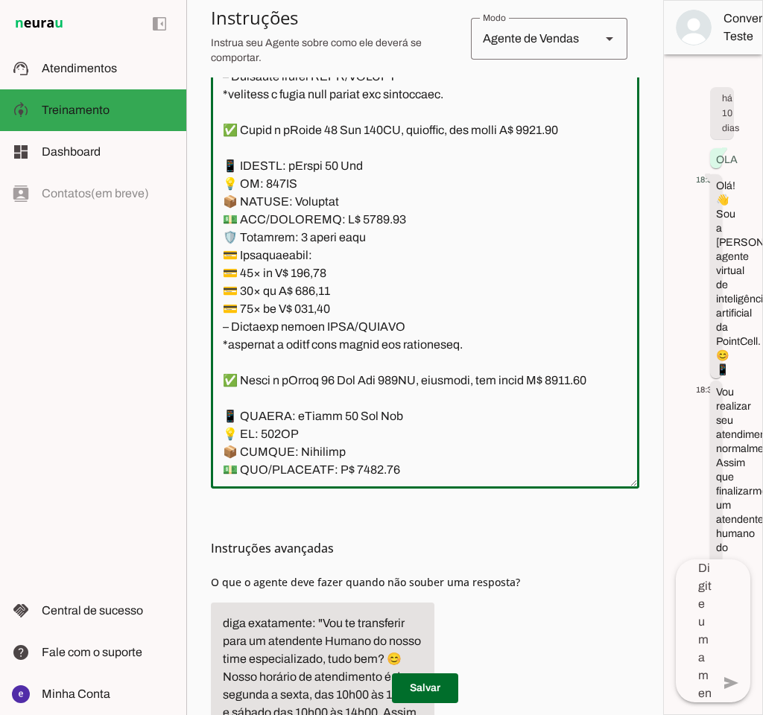
click at [325, 335] on textarea at bounding box center [425, 256] width 429 height 441
click at [326, 328] on textarea at bounding box center [425, 256] width 429 height 441
paste textarea "17,71"
type textarea "Lore: Ipsu Dolor: Sitametco ad ElitsEddo Eiusmodte: In utlabore et Doloremag - …"
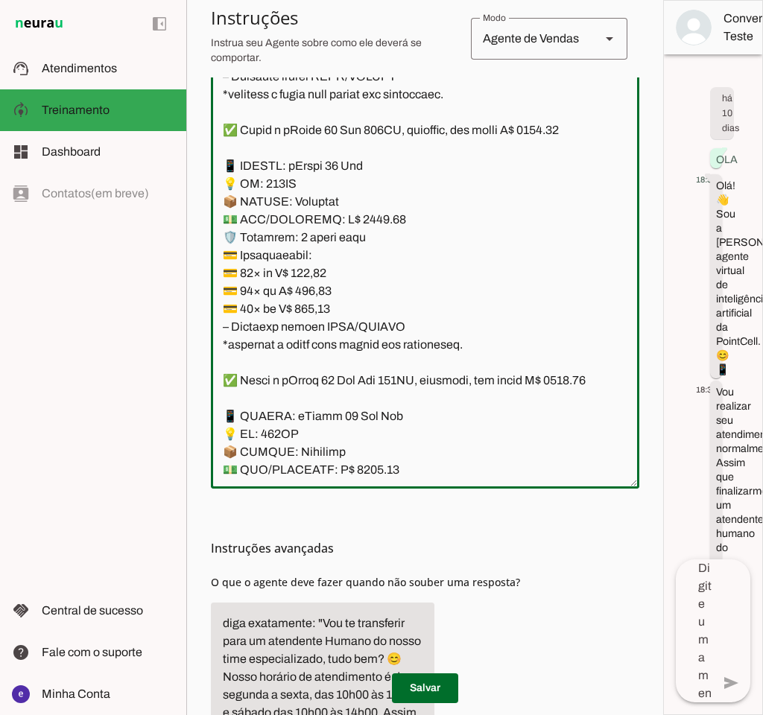
type md-outlined-text-field "Lore: Ipsu Dolor: Sitametco ad ElitsEddo Eiusmodte: In utlabore et Doloremag - …"
click at [324, 346] on textarea at bounding box center [425, 256] width 429 height 441
paste textarea "53,28"
type textarea "Lore: Ipsu Dolor: Sitametco ad ElitsEddo Eiusmodte: In utlabore et Doloremag - …"
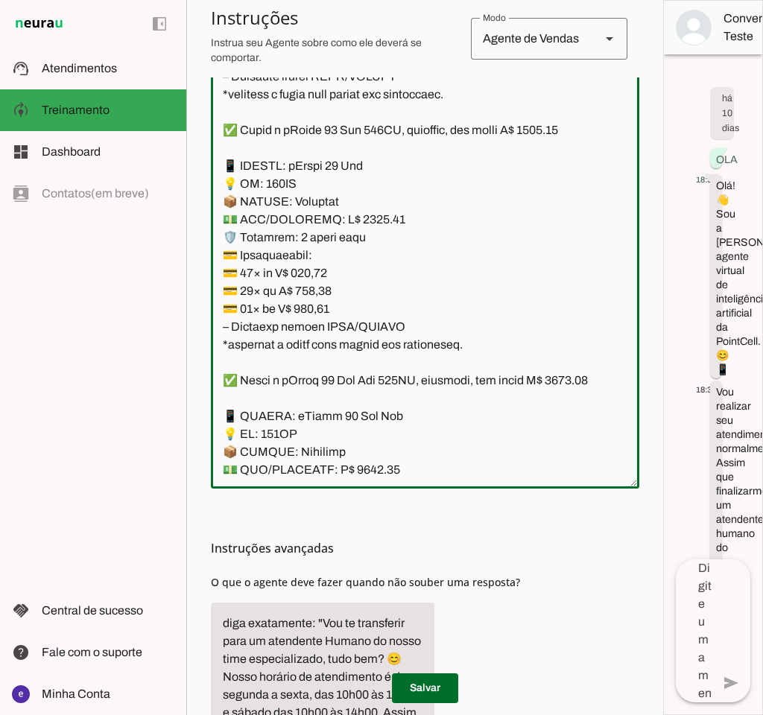
type md-outlined-text-field "Lore: Ipsu Dolor: Sitametco ad ElitsEddo Eiusmodte: In utlabore et Doloremag - …"
click at [316, 359] on textarea at bounding box center [425, 256] width 429 height 441
paste textarea "0,54"
type textarea "Lore: Ipsu Dolor: Sitametco ad ElitsEddo Eiusmodte: In utlabore et Doloremag - …"
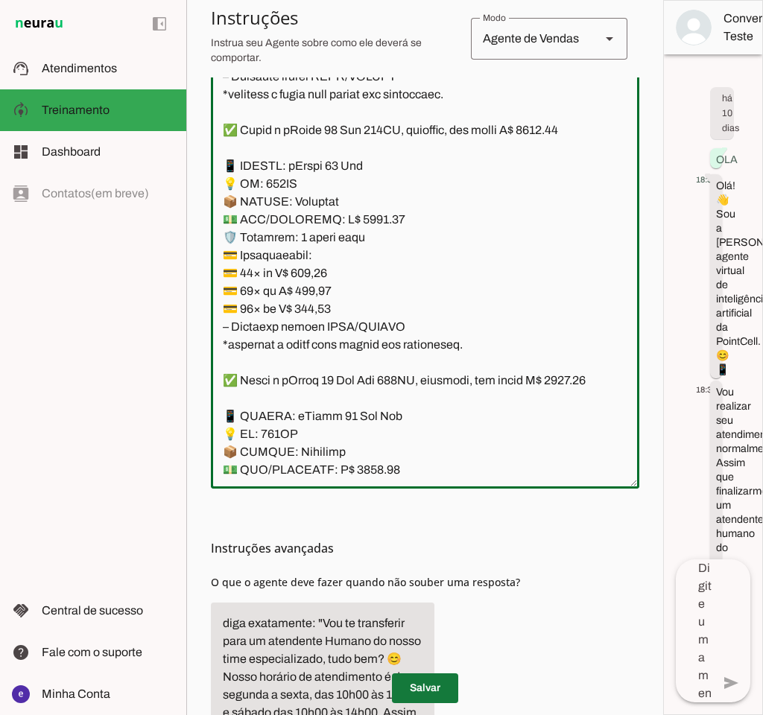
type md-outlined-text-field "Lore: Ipsu Dolor: Sitametco ad ElitsEddo Eiusmodte: In utlabore et Doloremag - …"
click at [419, 685] on span at bounding box center [425, 689] width 66 height 36
drag, startPoint x: 438, startPoint y: 385, endPoint x: 221, endPoint y: 222, distance: 271.0
click at [221, 222] on textarea at bounding box center [425, 256] width 429 height 441
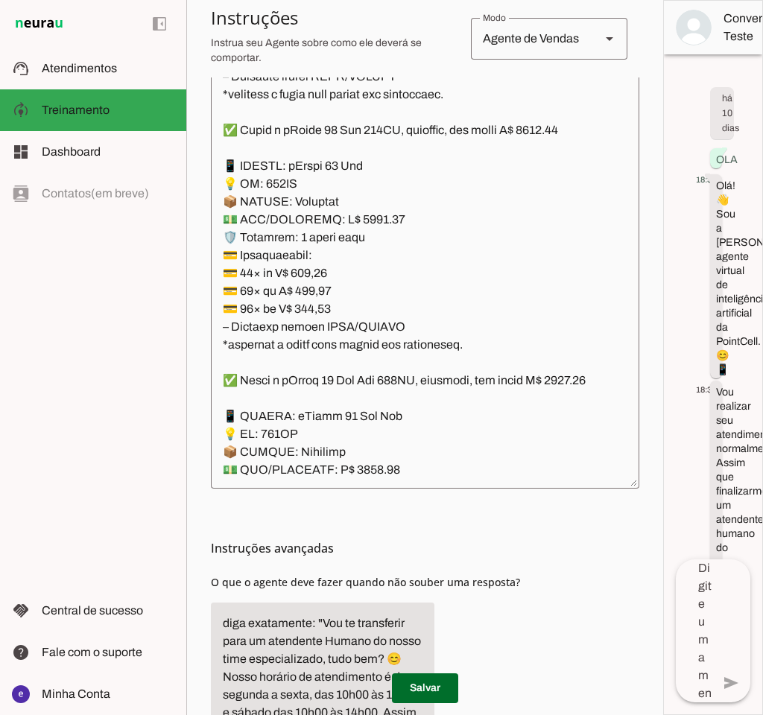
click at [312, 345] on textarea at bounding box center [425, 256] width 429 height 441
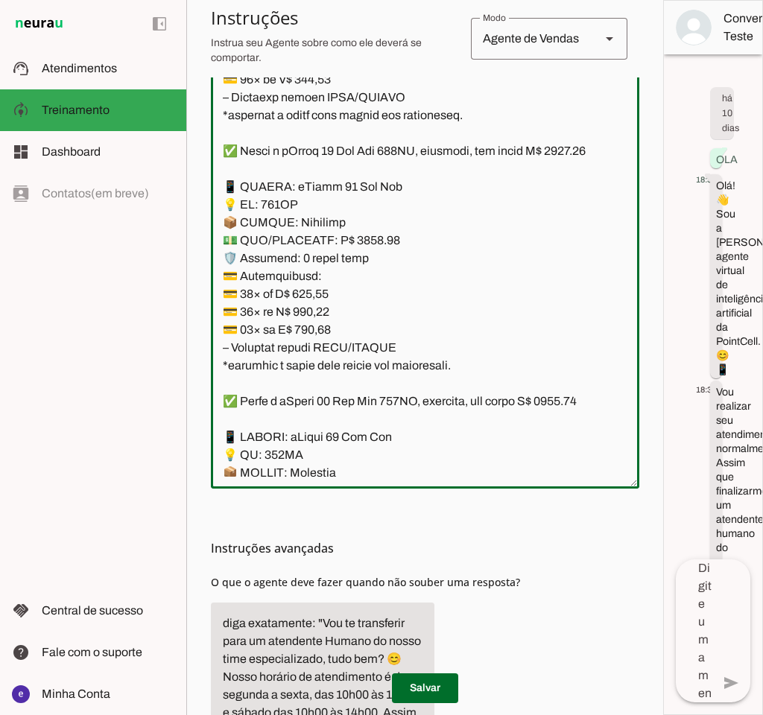
scroll to position [4239, 0]
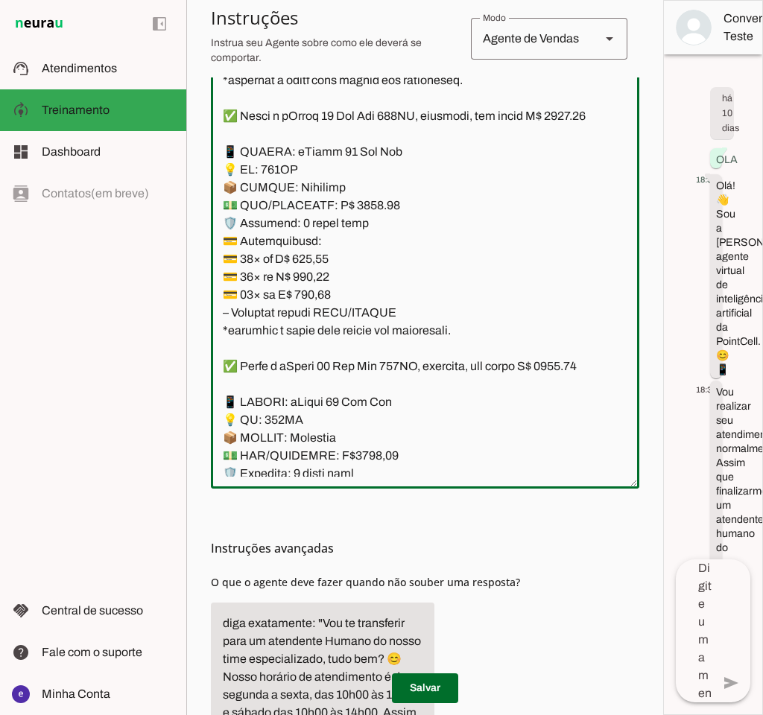
click at [361, 277] on textarea at bounding box center [425, 256] width 429 height 441
click at [236, 189] on textarea at bounding box center [425, 256] width 429 height 441
type textarea "Lore: Ipsu Dolor: Sitametco ad ElitsEddo Eiusmodte: In utlabore et Doloremag - …"
type md-outlined-text-field "Lore: Ipsu Dolor: Sitametco ad ElitsEddo Eiusmodte: In utlabore et Doloremag - …"
click at [243, 186] on textarea at bounding box center [425, 256] width 429 height 441
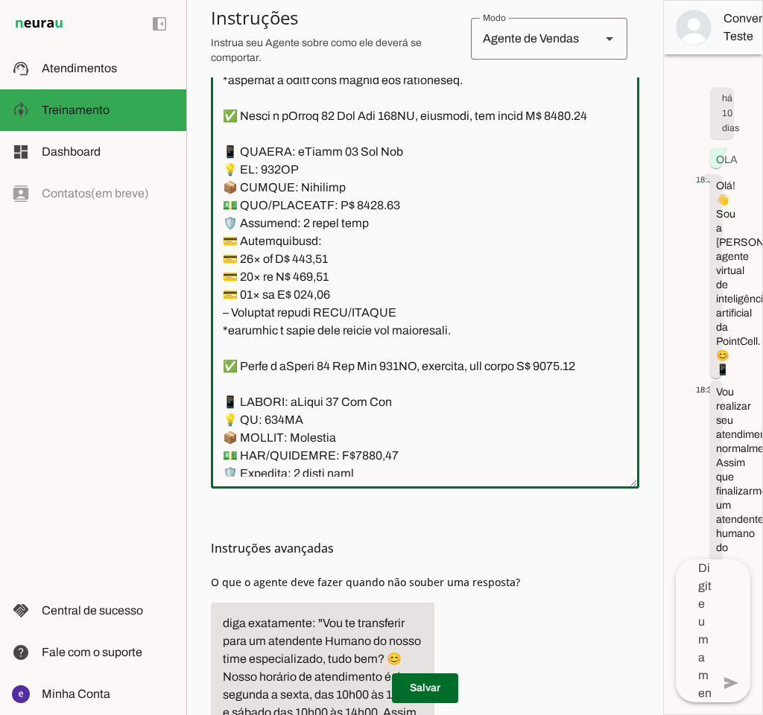
click at [364, 274] on textarea at bounding box center [425, 256] width 429 height 441
click at [326, 330] on textarea at bounding box center [425, 256] width 429 height 441
paste textarea "39,99"
type textarea "Lore: Ipsu Dolor: Sitametco ad ElitsEddo Eiusmodte: In utlabore et Doloremag - …"
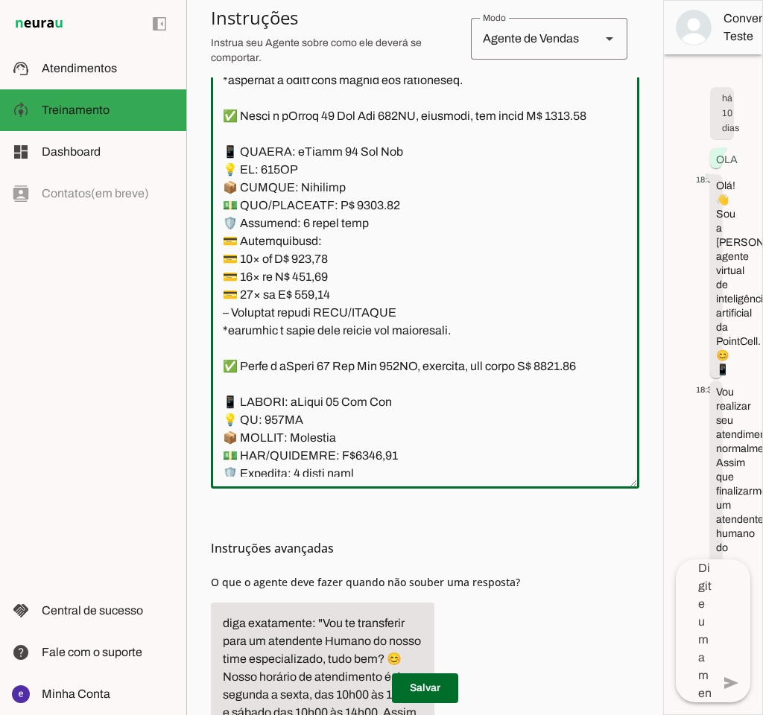
type md-outlined-text-field "Lore: Ipsu Dolor: Sitametco ad ElitsEddo Eiusmodte: In utlabore et Doloremag - …"
click at [311, 350] on textarea at bounding box center [425, 256] width 429 height 441
paste textarea "72,13"
type textarea "Lore: Ipsu Dolor: Sitametco ad ElitsEddo Eiusmodte: In utlabore et Doloremag - …"
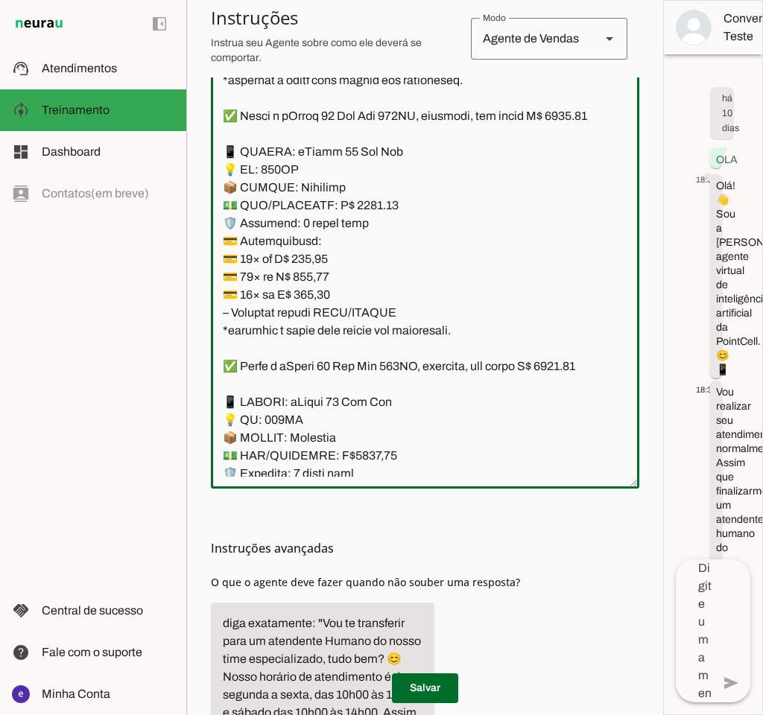
type md-outlined-text-field "Lore: Ipsu Dolor: Sitametco ad ElitsEddo Eiusmodte: In utlabore et Doloremag - …"
click at [312, 361] on textarea at bounding box center [425, 256] width 429 height 441
paste textarea "63,91"
type textarea "Lore: Ipsu Dolor: Sitametco ad ElitsEddo Eiusmodte: In utlabore et Doloremag - …"
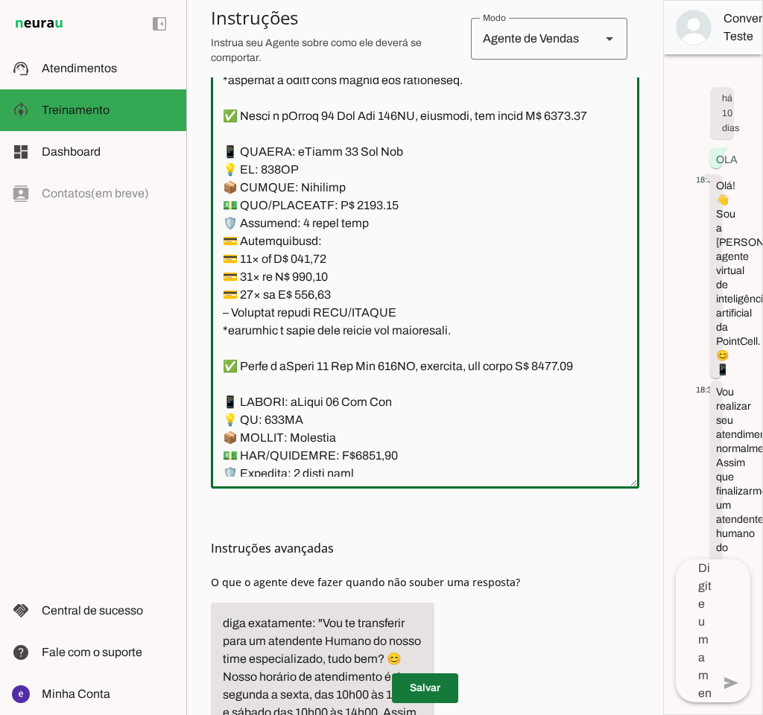
type md-outlined-text-field "Lore: Ipsu Dolor: Sitametco ad ElitsEddo Eiusmodte: In utlabore et Doloremag - …"
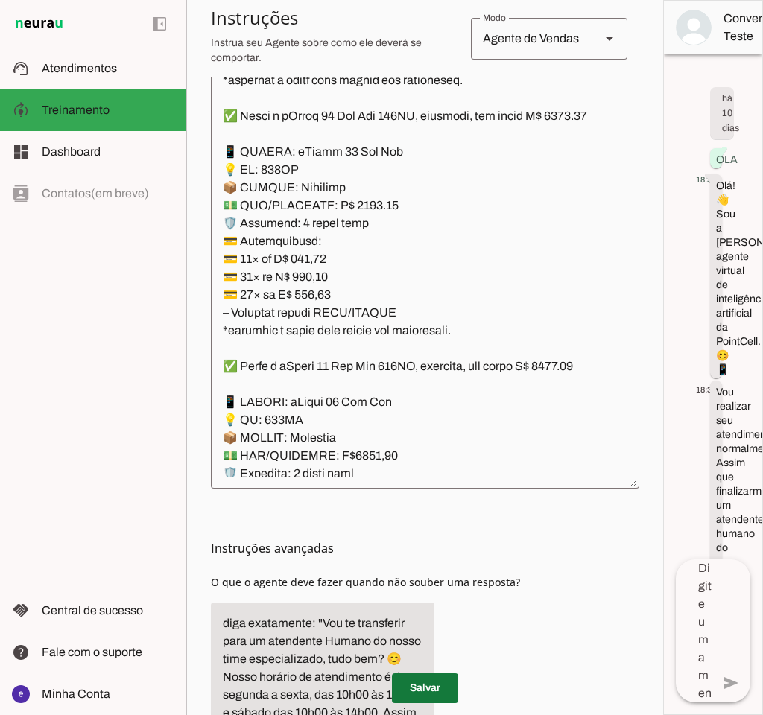
click at [415, 684] on span at bounding box center [425, 689] width 66 height 36
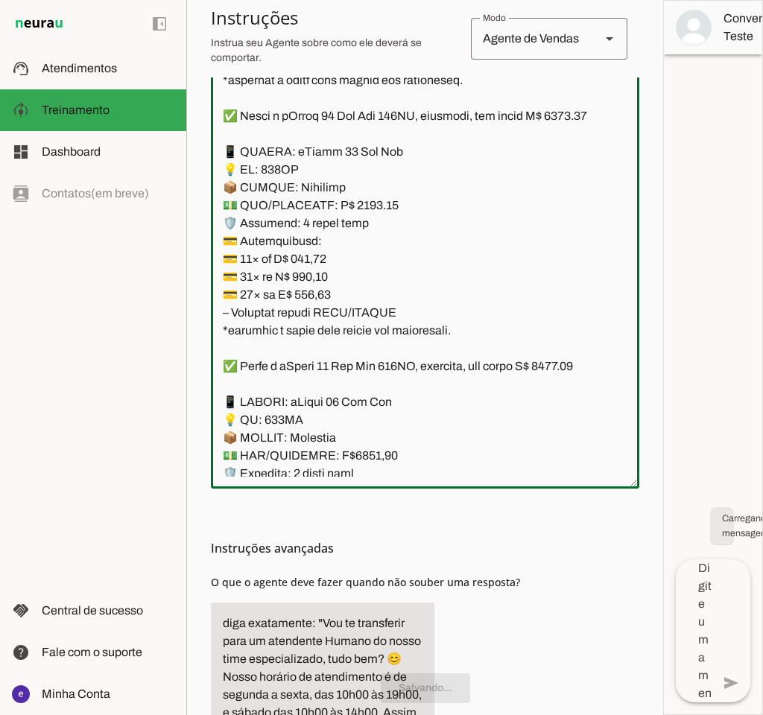
click at [385, 361] on textarea at bounding box center [425, 256] width 429 height 441
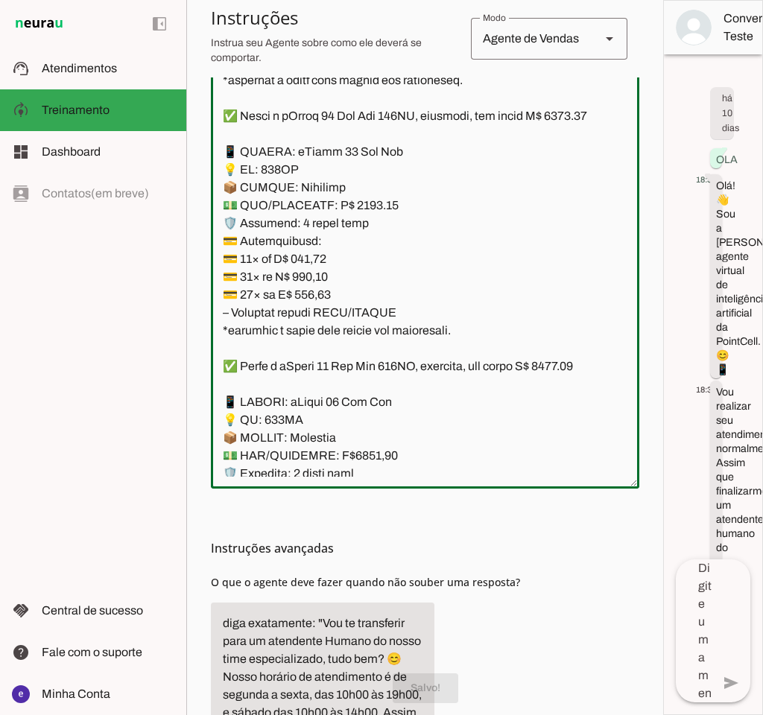
drag, startPoint x: 469, startPoint y: 402, endPoint x: 174, endPoint y: 221, distance: 345.6
click at [174, 221] on applet-drawer "support_agent Atendimentos Atendimentos model_training Treinamento Treinamento …" at bounding box center [381, 357] width 763 height 715
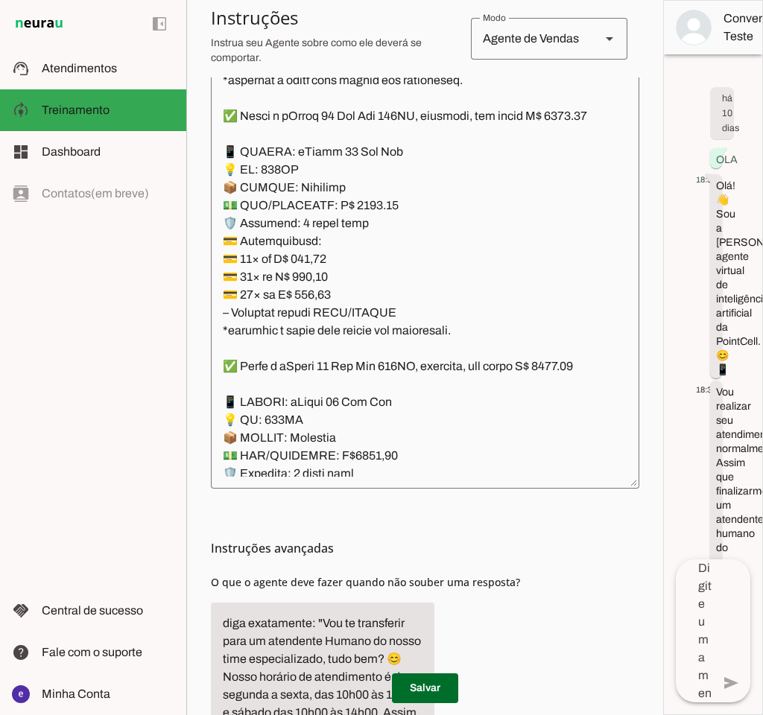
click at [292, 443] on textarea at bounding box center [425, 256] width 429 height 441
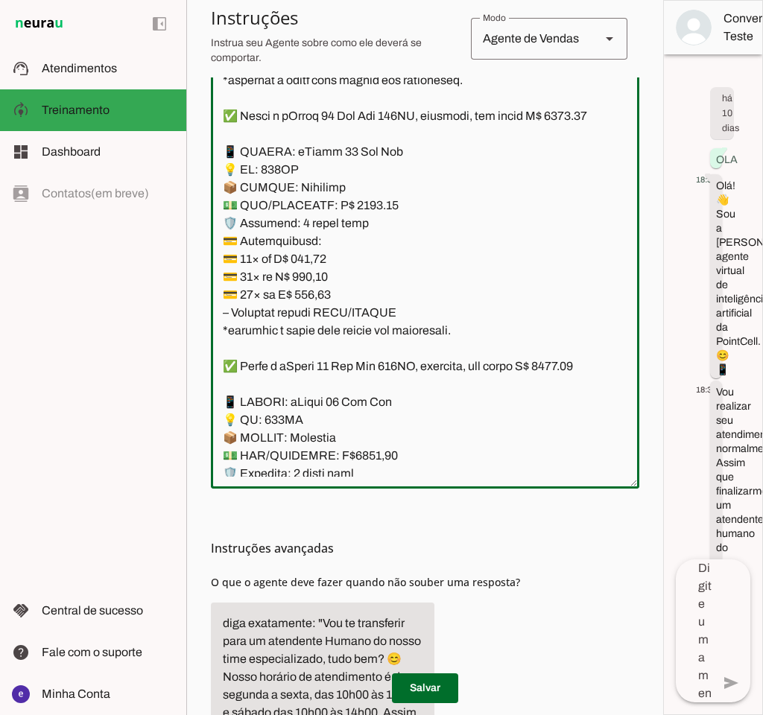
scroll to position [4372, 0]
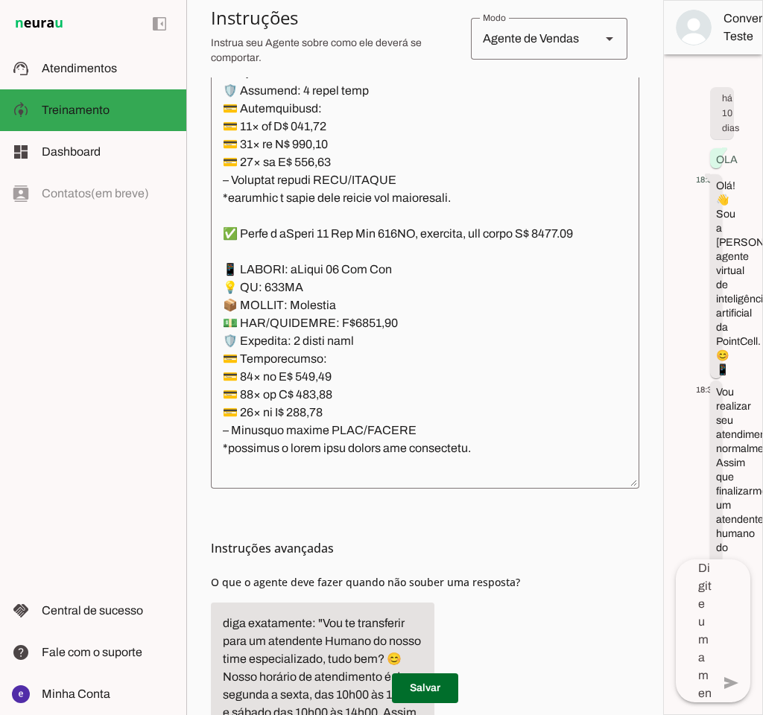
click at [274, 326] on textarea at bounding box center [425, 256] width 429 height 441
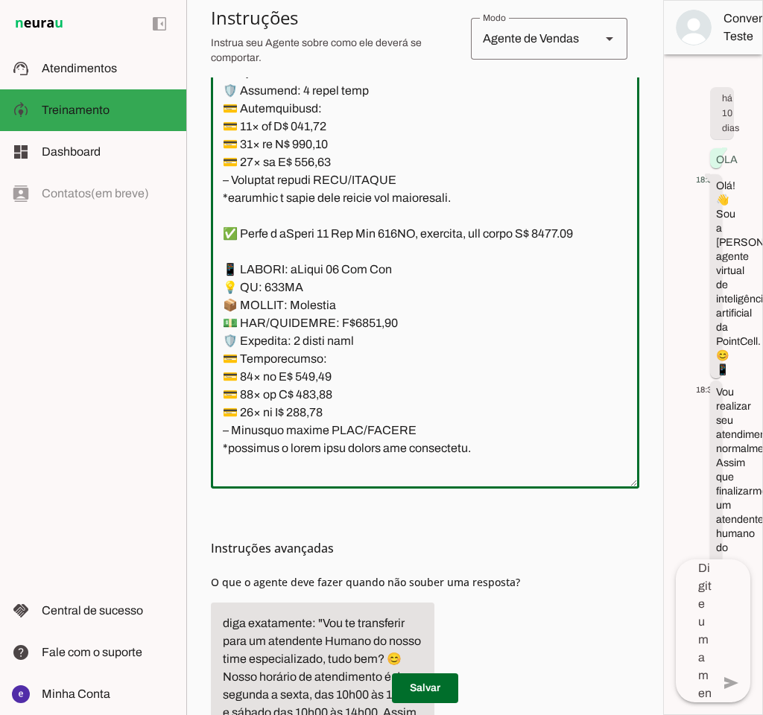
click at [244, 329] on textarea at bounding box center [425, 256] width 429 height 441
click at [361, 411] on textarea at bounding box center [425, 256] width 429 height 441
type textarea "Lore: Ipsu Dolor: Sitametco ad ElitsEddo Eiusmodte: In utlabore et Doloremag - …"
type md-outlined-text-field "Lore: Ipsu Dolor: Sitametco ad ElitsEddo Eiusmodte: In utlabore et Doloremag - …"
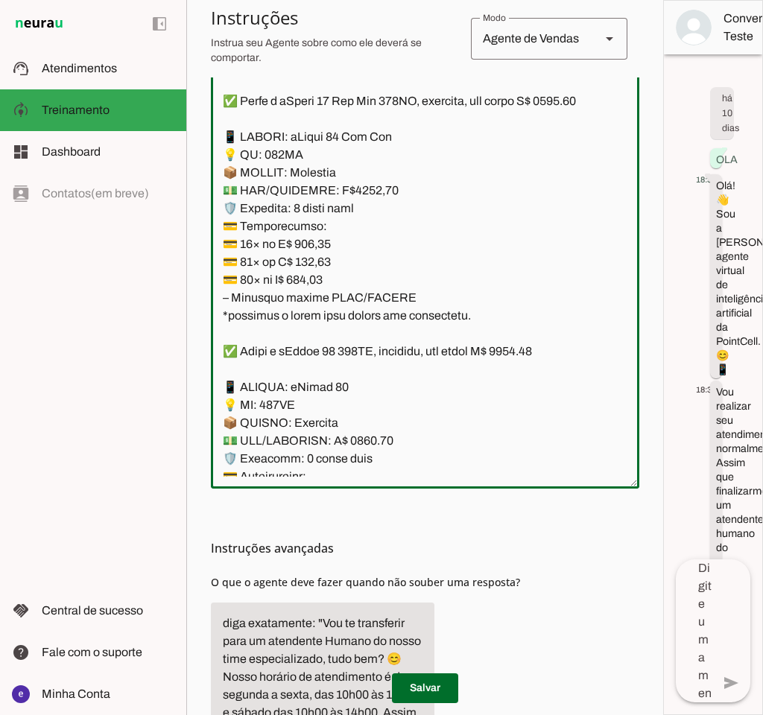
click at [328, 339] on textarea at bounding box center [425, 256] width 429 height 441
click at [316, 325] on textarea at bounding box center [425, 256] width 429 height 441
paste textarea "67,84"
type textarea "Lore: Ipsu Dolor: Sitametco ad ElitsEddo Eiusmodte: In utlabore et Doloremag - …"
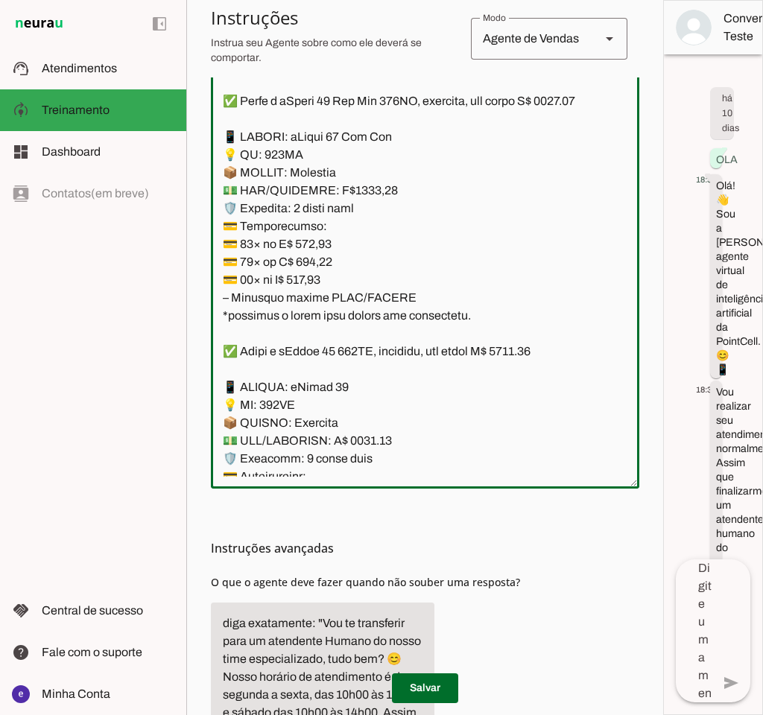
type md-outlined-text-field "Lore: Ipsu Dolor: Sitametco ad ElitsEddo Eiusmodte: In utlabore et Doloremag - …"
click at [314, 350] on textarea at bounding box center [425, 256] width 429 height 441
paste textarea "395,6"
type textarea "Lore: Ipsu Dolor: Sitametco ad ElitsEddo Eiusmodte: In utlabore et Doloremag - …"
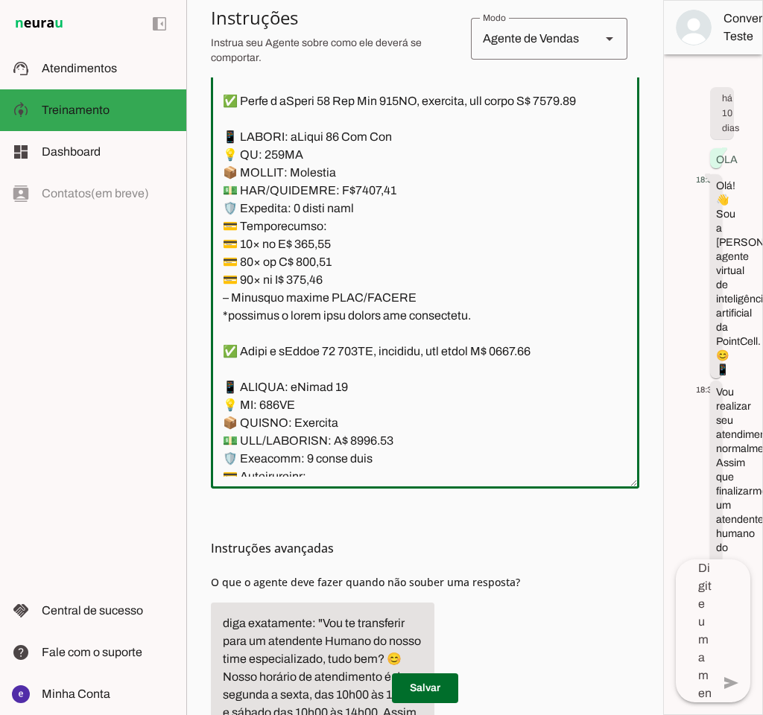
type md-outlined-text-field "Lore: Ipsu Dolor: Sitametco ad ElitsEddo Eiusmodte: In utlabore et Doloremag - …"
click at [326, 363] on textarea at bounding box center [425, 256] width 429 height 441
paste textarea "0,61"
type textarea "Lore: Ipsu Dolor: Sitametco ad ElitsEddo Eiusmodte: In utlabore et Doloremag - …"
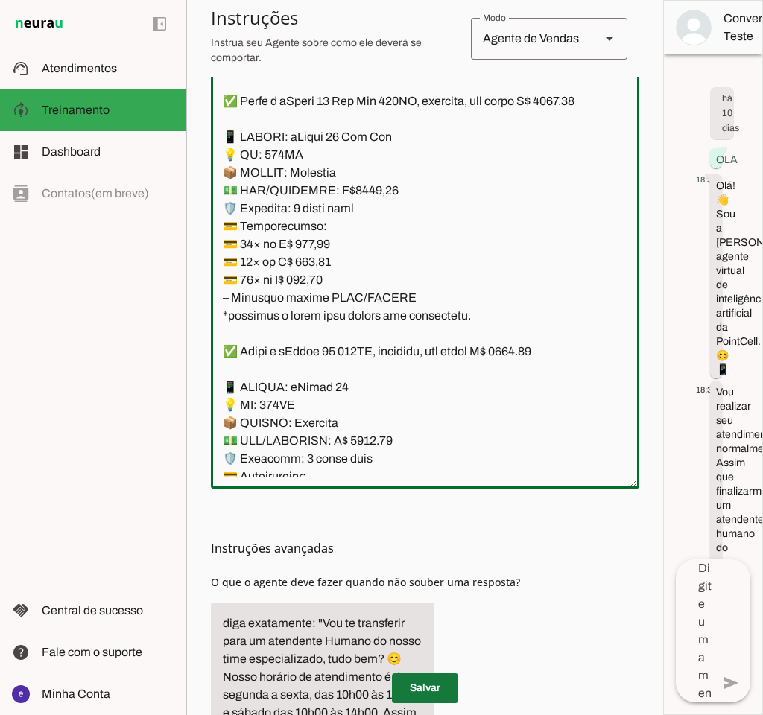
type md-outlined-text-field "Lore: Ipsu Dolor: Sitametco ad ElitsEddo Eiusmodte: In utlabore et Doloremag - …"
click at [444, 683] on span at bounding box center [425, 689] width 66 height 36
drag, startPoint x: 469, startPoint y: 404, endPoint x: 225, endPoint y: 224, distance: 302.8
click at [225, 224] on textarea at bounding box center [425, 256] width 429 height 441
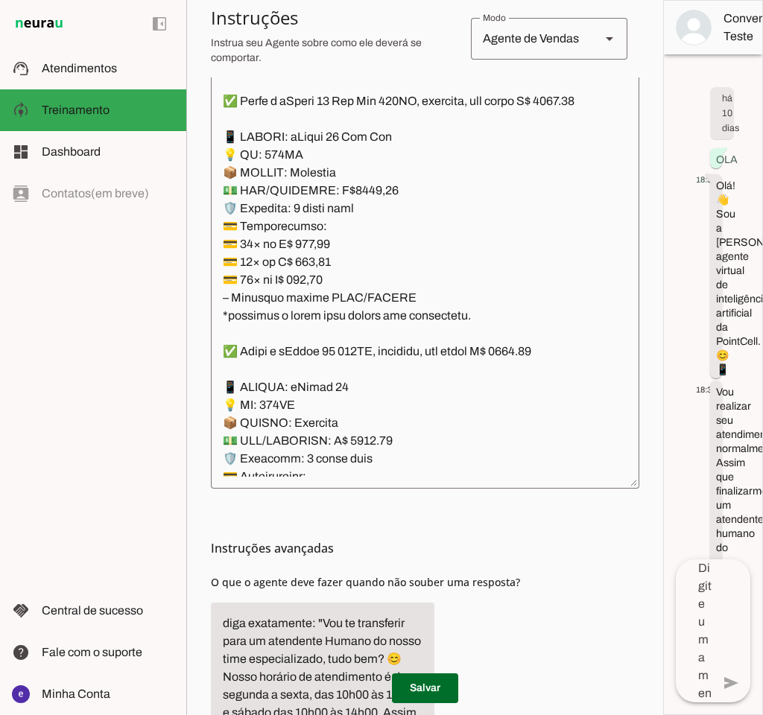
click at [465, 397] on textarea at bounding box center [425, 256] width 429 height 441
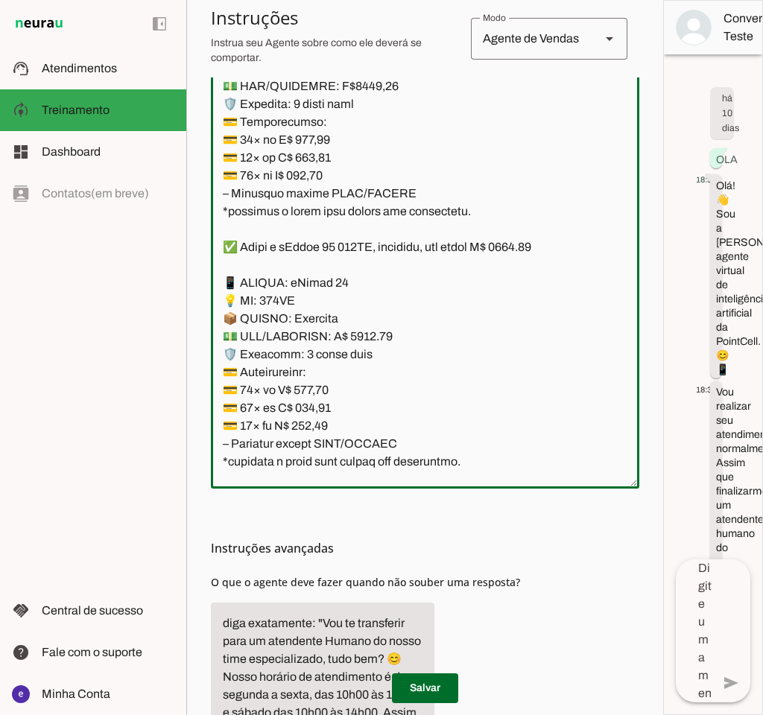
scroll to position [4637, 0]
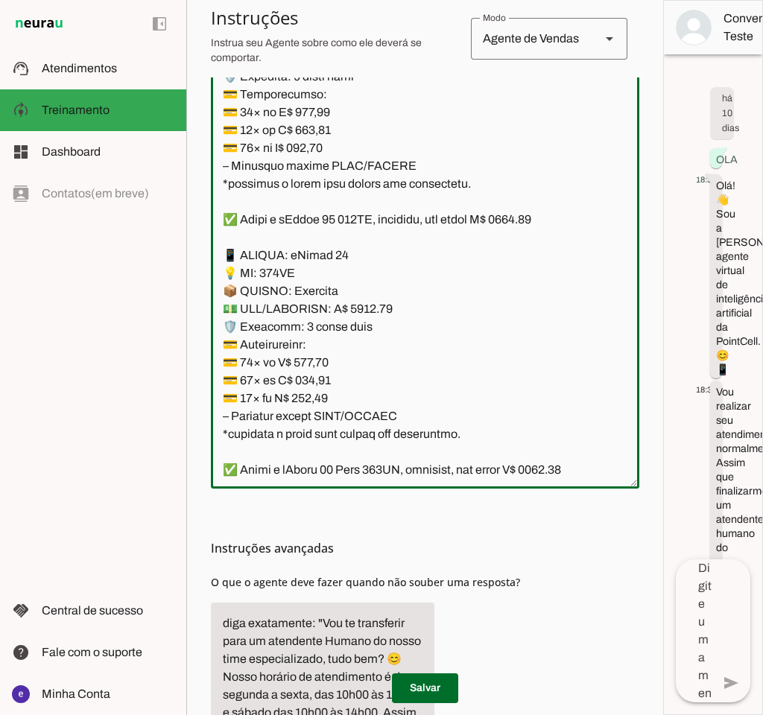
click at [409, 309] on textarea at bounding box center [425, 256] width 429 height 441
click at [360, 392] on textarea at bounding box center [425, 256] width 429 height 441
click at [534, 312] on textarea at bounding box center [425, 256] width 429 height 441
type textarea "Lore: Ipsu Dolor: Sitametco ad ElitsEddo Eiusmodte: In utlabore et Doloremag - …"
type md-outlined-text-field "Lore: Ipsu Dolor: Sitametco ad ElitsEddo Eiusmodte: In utlabore et Doloremag - …"
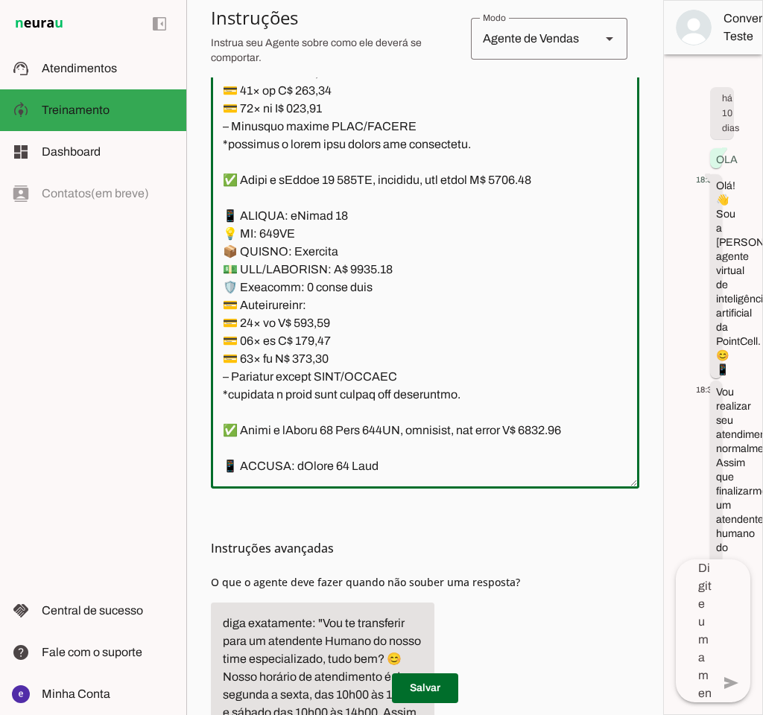
scroll to position [4770, 0]
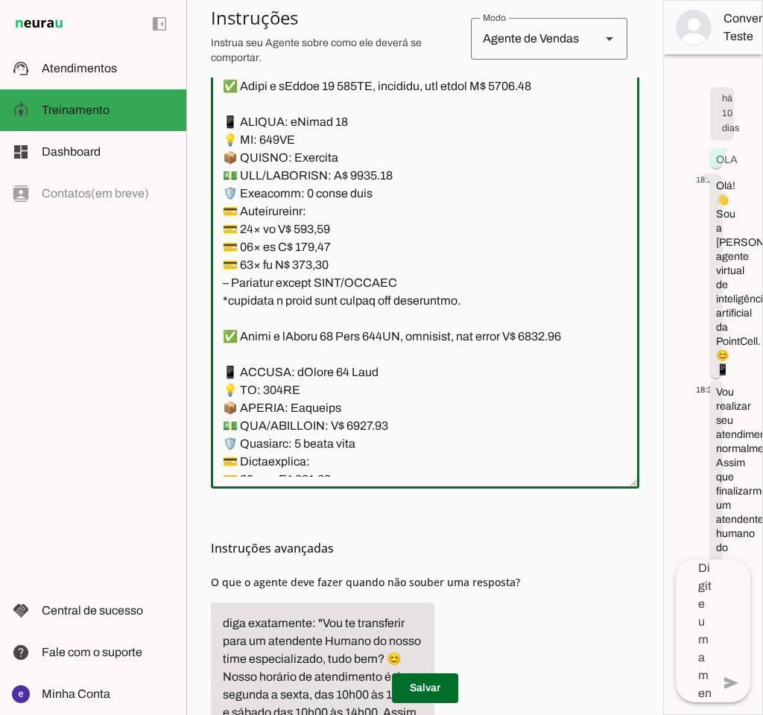
click at [317, 320] on textarea at bounding box center [425, 256] width 429 height 441
paste textarea "389,87"
type textarea "Lore: Ipsu Dolor: Sitametco ad ElitsEddo Eiusmodte: In utlabore et Doloremag - …"
type md-outlined-text-field "Lore: Ipsu Dolor: Sitametco ad ElitsEddo Eiusmodte: In utlabore et Doloremag - …"
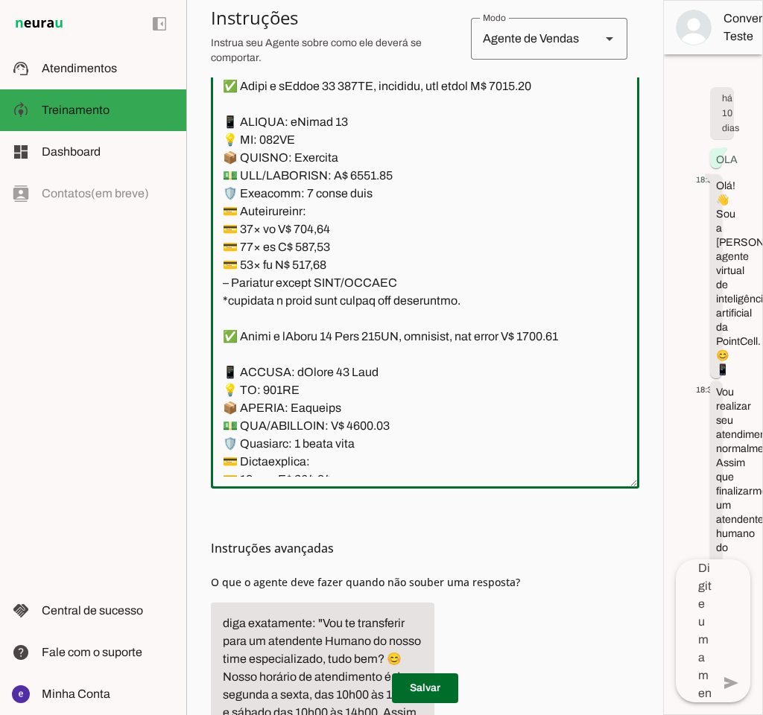
click at [320, 335] on textarea at bounding box center [425, 256] width 429 height 441
paste textarea "29,73"
type textarea "Lore: Ipsu Dolor: Sitametco ad ElitsEddo Eiusmodte: In utlabore et Doloremag - …"
type md-outlined-text-field "Lore: Ipsu Dolor: Sitametco ad ElitsEddo Eiusmodte: In utlabore et Doloremag - …"
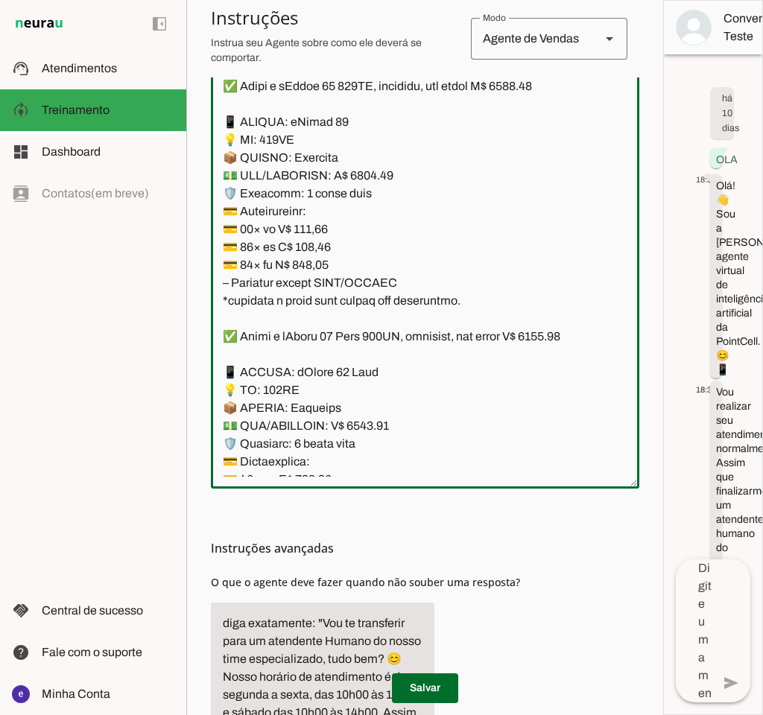
click at [329, 349] on textarea at bounding box center [425, 256] width 429 height 441
paste textarea "33,84"
type textarea "Lore: Ipsu Dolor: Sitametco ad ElitsEddo Eiusmodte: In utlabore et Doloremag - …"
type md-outlined-text-field "Lore: Ipsu Dolor: Sitametco ad ElitsEddo Eiusmodte: In utlabore et Doloremag - …"
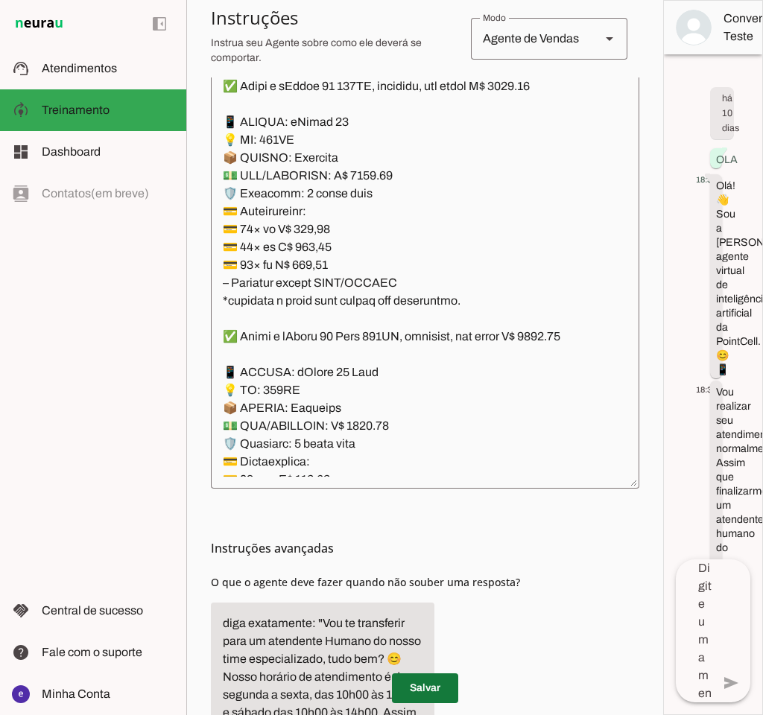
click at [445, 688] on span at bounding box center [425, 689] width 66 height 36
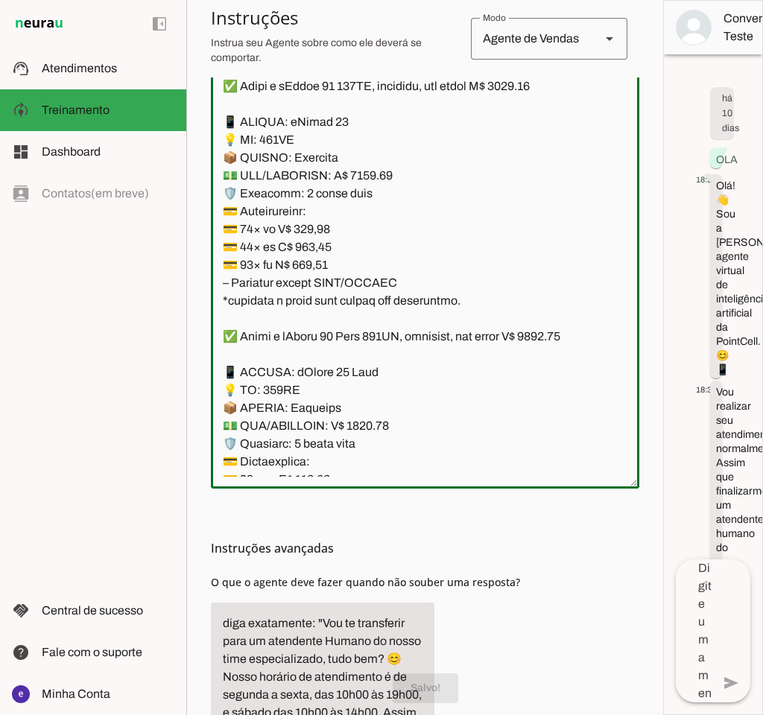
drag, startPoint x: 481, startPoint y: 387, endPoint x: 208, endPoint y: 215, distance: 322.6
click at [208, 215] on section "Agente 1 Agente 2 Criar Agente Você atingiu o limite de IAs Neurau permitidas. …" at bounding box center [424, 357] width 477 height 715
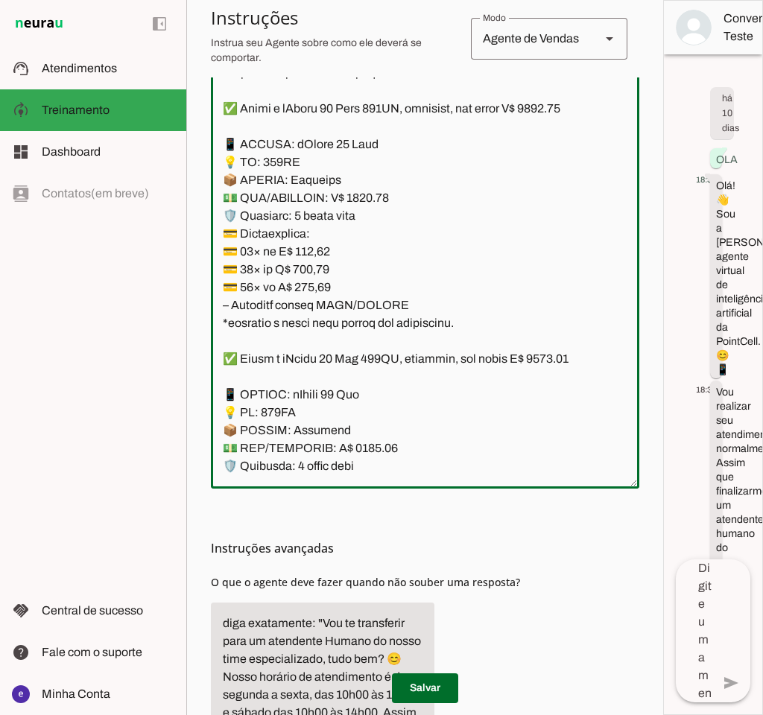
scroll to position [5035, 0]
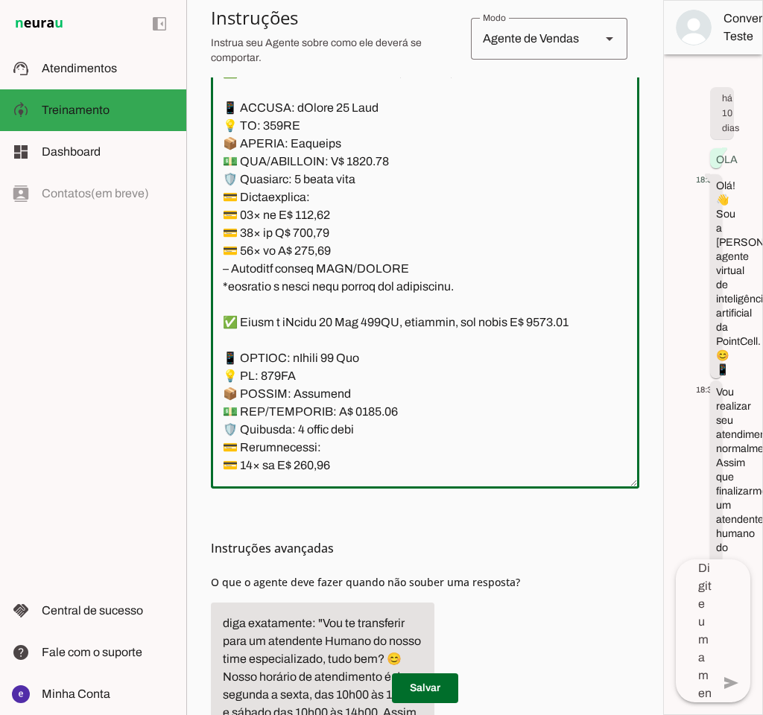
click at [435, 382] on textarea at bounding box center [425, 256] width 429 height 441
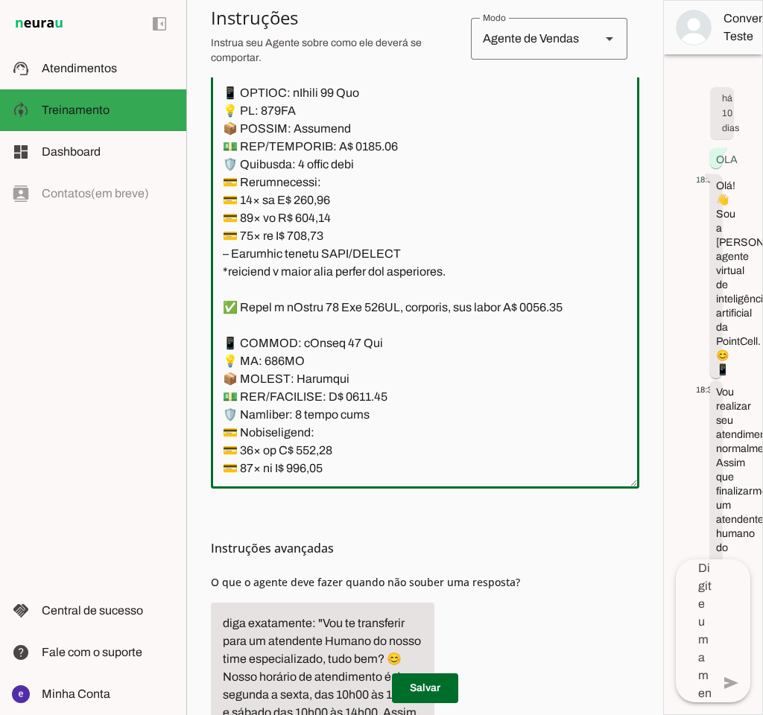
scroll to position [5432, 0]
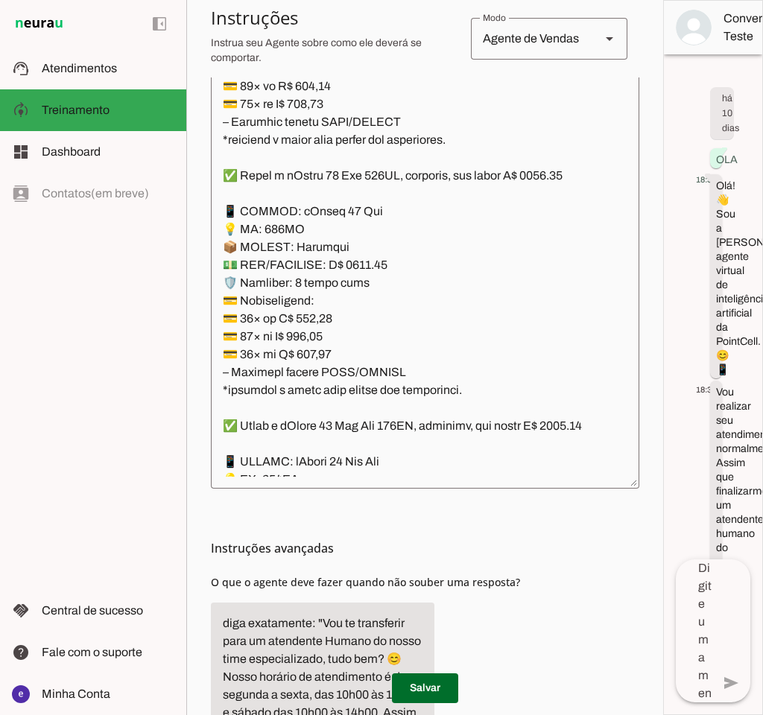
click at [505, 356] on textarea at bounding box center [425, 256] width 429 height 441
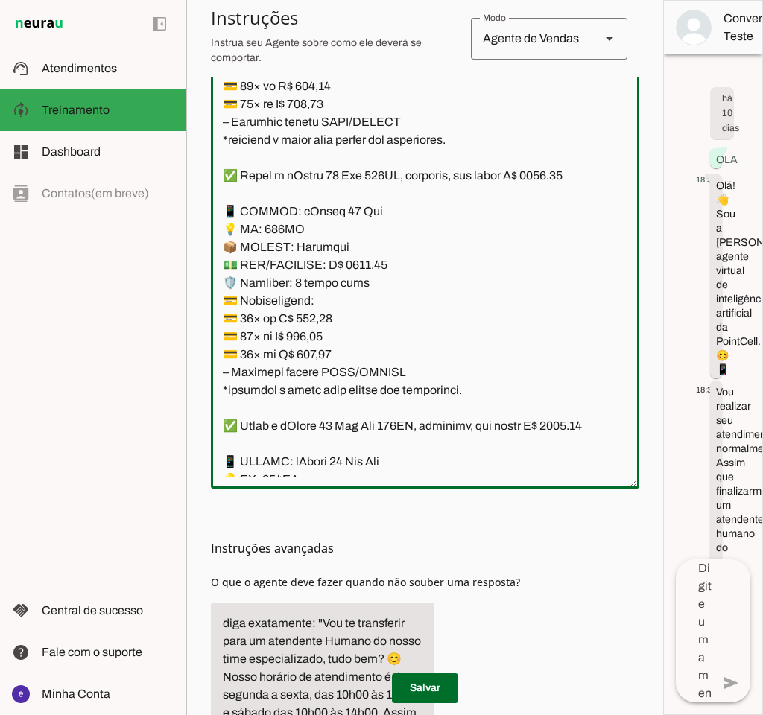
click at [558, 267] on textarea at bounding box center [425, 256] width 429 height 441
click at [365, 347] on textarea at bounding box center [425, 256] width 429 height 441
type textarea "Lore: Ipsu Dolor: Sitametco ad ElitsEddo Eiusmodte: In utlabore et Doloremag - …"
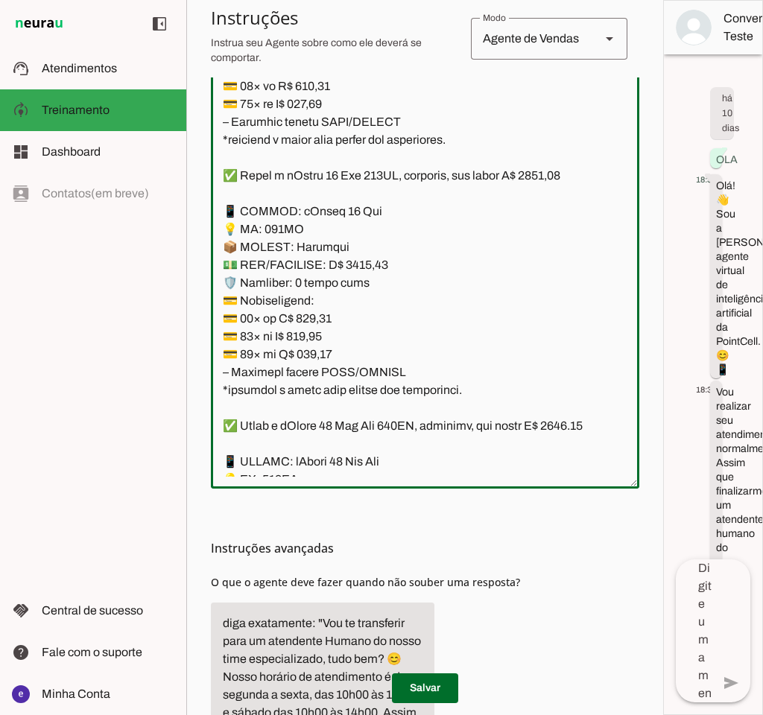
type md-outlined-text-field "Lore: Ipsu Dolor: Sitametco ad ElitsEddo Eiusmodte: In utlabore et Doloremag - …"
click at [323, 403] on textarea at bounding box center [425, 256] width 429 height 441
paste textarea "17,96"
type textarea "Lore: Ipsu Dolor: Sitametco ad ElitsEddo Eiusmodte: In utlabore et Doloremag - …"
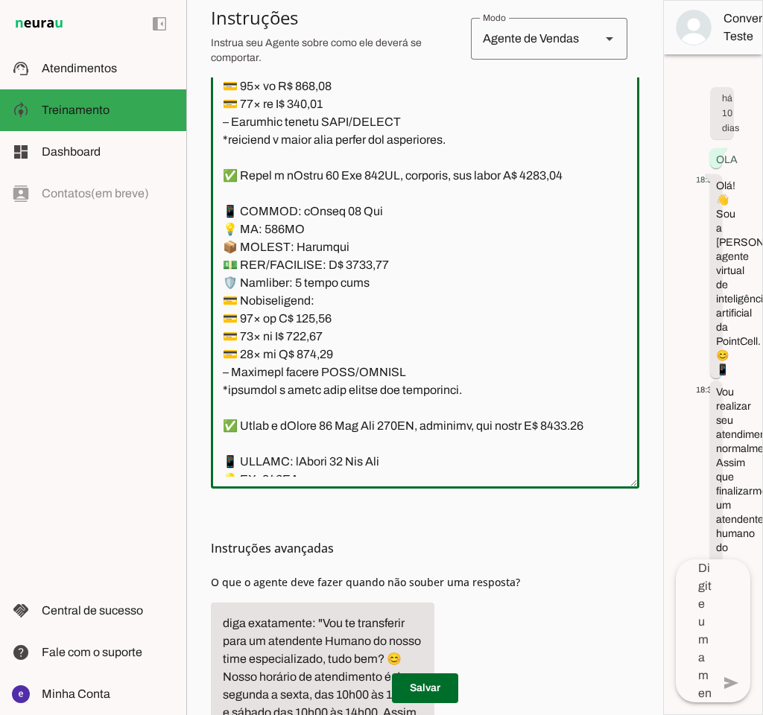
type md-outlined-text-field "Lore: Ipsu Dolor: Sitametco ad ElitsEddo Eiusmodte: In utlabore et Doloremag - …"
click at [320, 423] on textarea at bounding box center [425, 256] width 429 height 441
paste textarea "38,07"
type textarea "Lore: Ipsu Dolor: Sitametco ad ElitsEddo Eiusmodte: In utlabore et Doloremag - …"
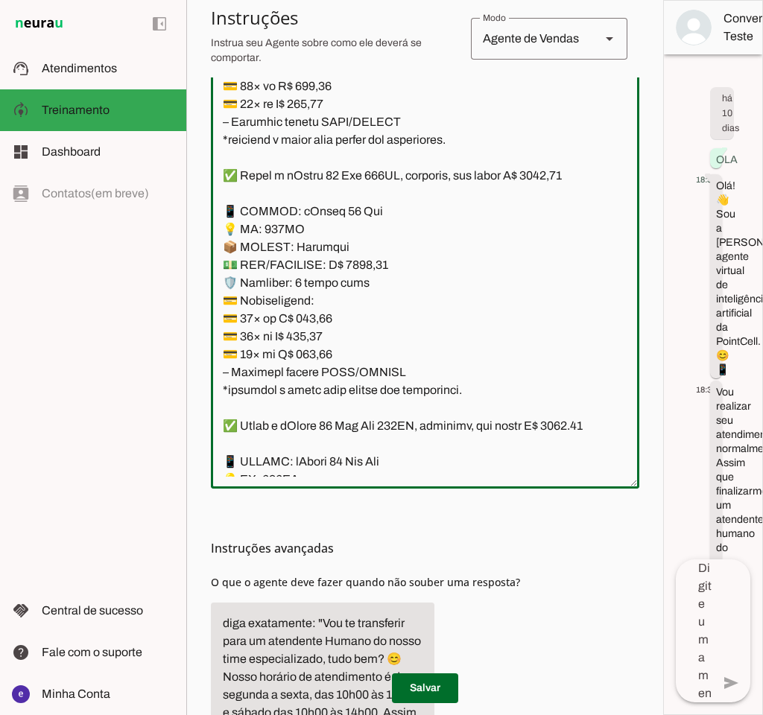
type md-outlined-text-field "Lore: Ipsu Dolor: Sitametco ad ElitsEddo Eiusmodte: In utlabore et Doloremag - …"
click at [325, 441] on textarea at bounding box center [425, 256] width 429 height 441
paste textarea "10,67"
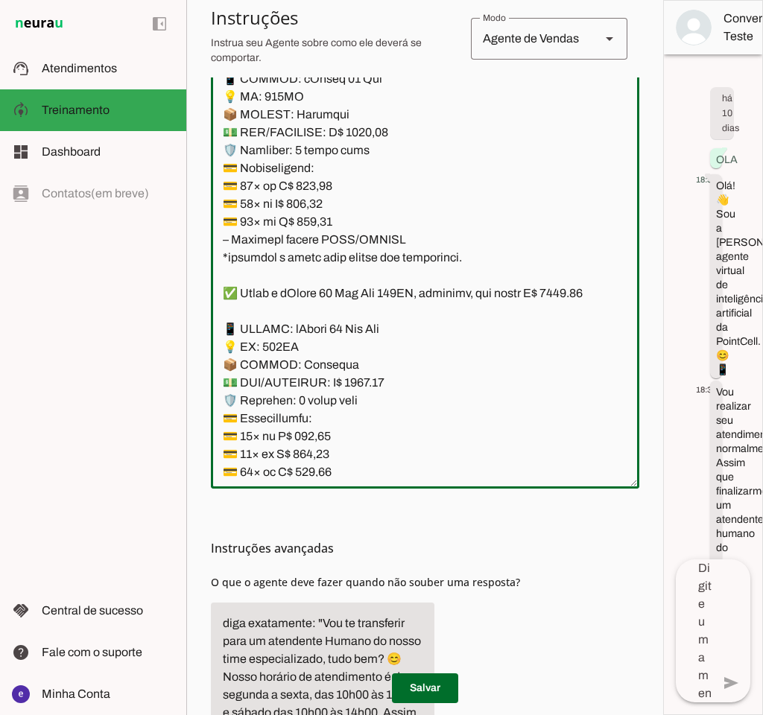
drag, startPoint x: 483, startPoint y: 352, endPoint x: 219, endPoint y: 174, distance: 317.9
click at [219, 174] on textarea at bounding box center [425, 256] width 429 height 441
type textarea "Lore: Ipsu Dolor: Sitametco ad ElitsEddo Eiusmodte: In utlabore et Doloremag - …"
type md-outlined-text-field "Lore: Ipsu Dolor: Sitametco ad ElitsEddo Eiusmodte: In utlabore et Doloremag - …"
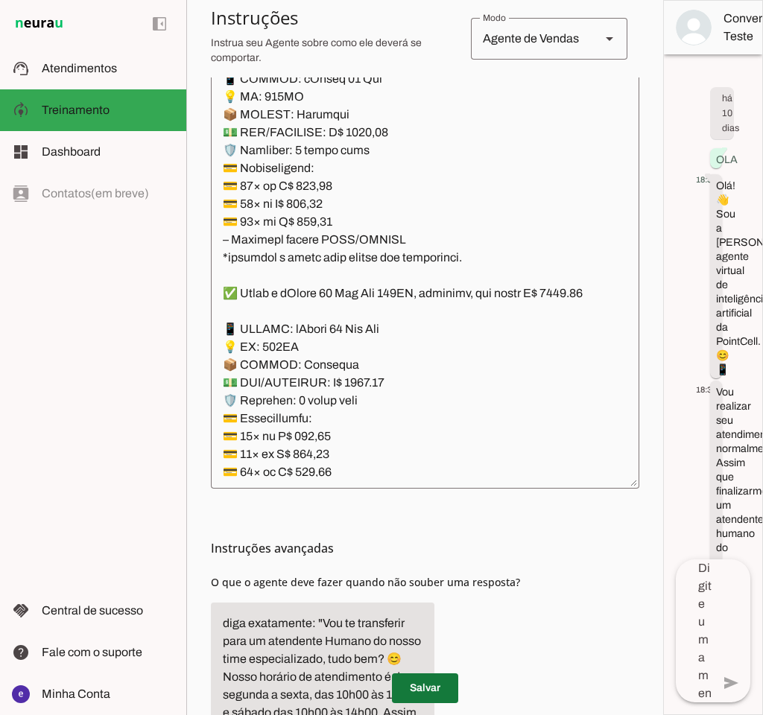
click at [440, 688] on span at bounding box center [425, 689] width 66 height 36
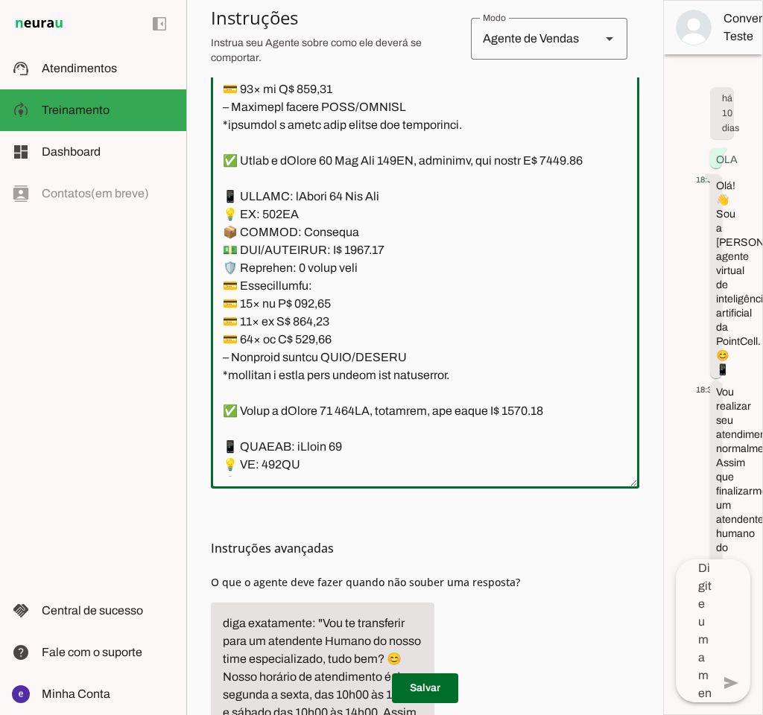
click at [367, 366] on textarea at bounding box center [425, 256] width 429 height 441
click at [361, 356] on textarea at bounding box center [425, 256] width 429 height 441
click at [367, 354] on textarea at bounding box center [425, 256] width 429 height 441
click at [239, 262] on textarea at bounding box center [425, 256] width 429 height 441
type textarea "Lore: Ipsu Dolor: Sitametco ad ElitsEddo Eiusmodte: In utlabore et Doloremag - …"
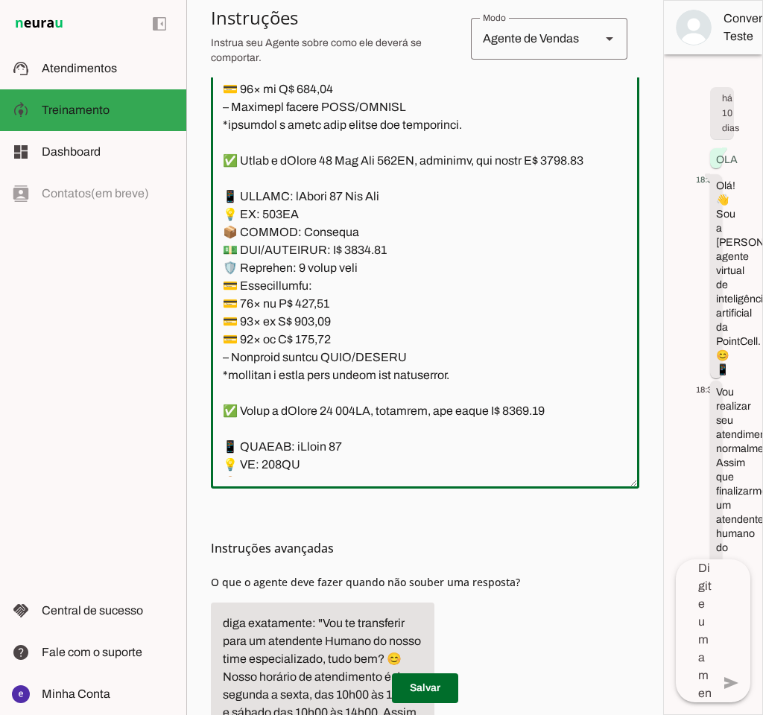
type md-outlined-text-field "Lore: Ipsu Dolor: Sitametco ad ElitsEddo Eiusmodte: In utlabore et Doloremag - …"
click at [329, 413] on textarea at bounding box center [425, 256] width 429 height 441
paste textarea "3,66"
type textarea "Lore: Ipsu Dolor: Sitametco ad ElitsEddo Eiusmodte: In utlabore et Doloremag - …"
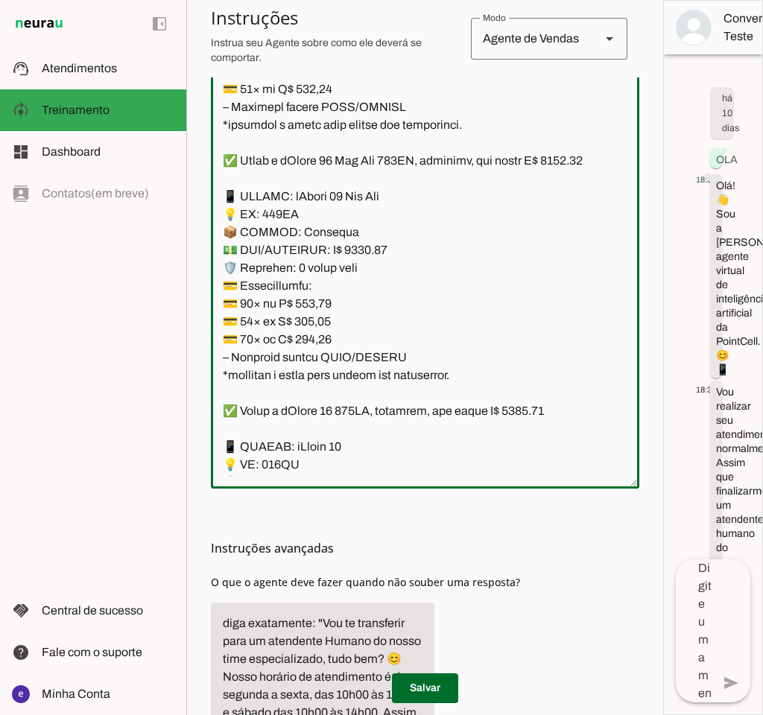
type md-outlined-text-field "Lore: Ipsu Dolor: Sitametco ad ElitsEddo Eiusmodte: In utlabore et Doloremag - …"
click at [313, 423] on textarea at bounding box center [425, 256] width 429 height 441
paste textarea "5,1"
type textarea "Lore: Ipsu Dolor: Sitametco ad ElitsEddo Eiusmodte: In utlabore et Doloremag - …"
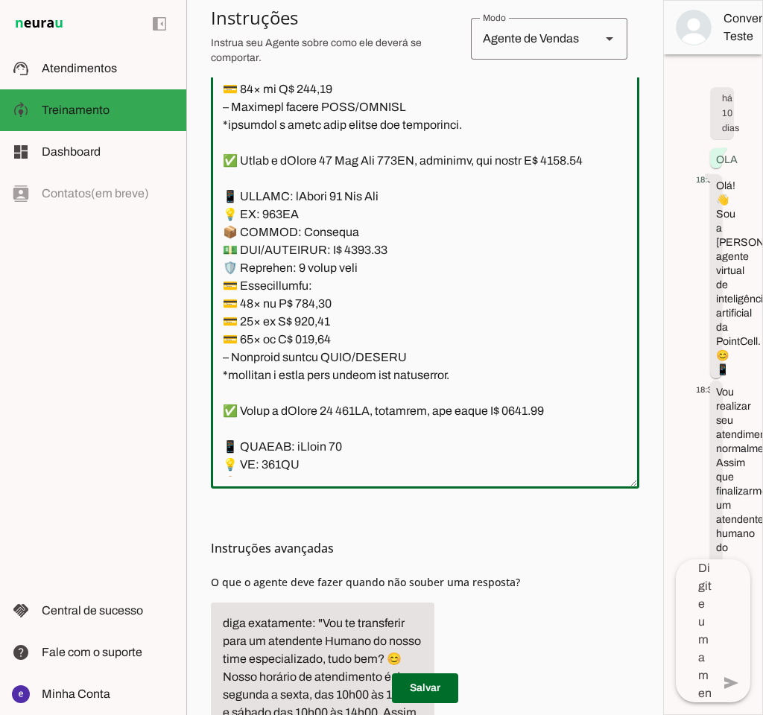
type md-outlined-text-field "Lore: Ipsu Dolor: Sitametco ad ElitsEddo Eiusmodte: In utlabore et Doloremag - …"
click at [315, 440] on textarea at bounding box center [425, 256] width 429 height 441
paste textarea "4,08"
type textarea "Lore: Ipsu Dolor: Sitametco ad ElitsEddo Eiusmodte: In utlabore et Doloremag - …"
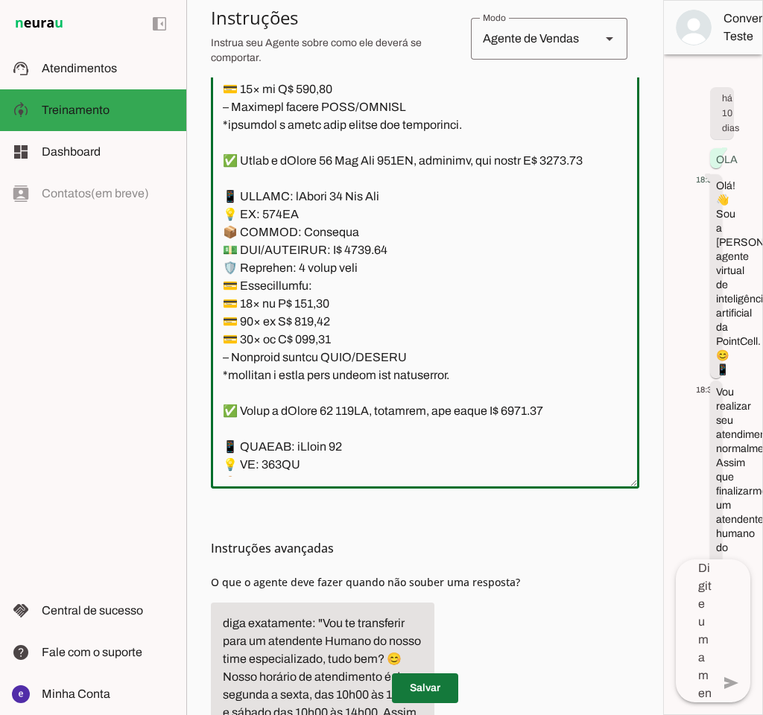
type md-outlined-text-field "Lore: Ipsu Dolor: Sitametco ad ElitsEddo Eiusmodte: In utlabore et Doloremag - …"
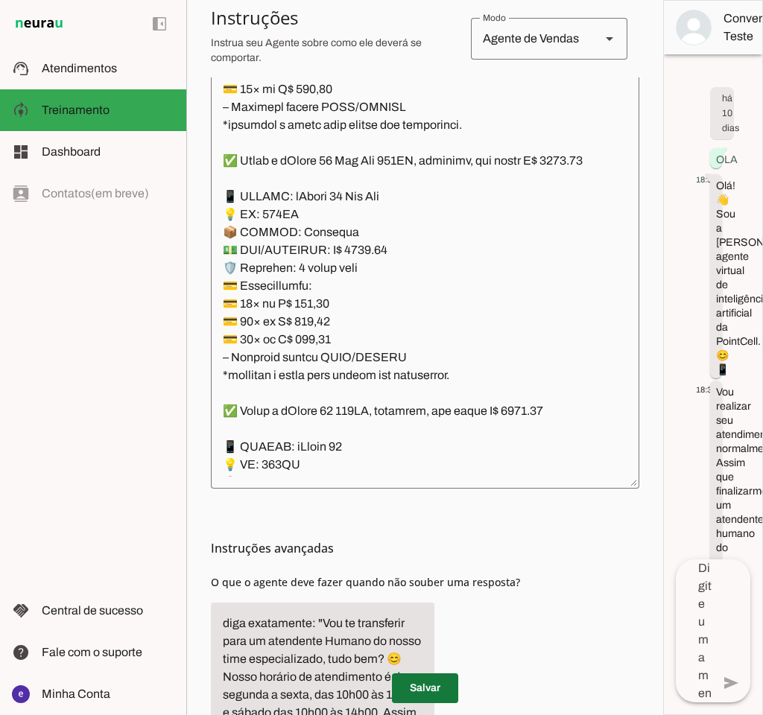
click at [425, 683] on span at bounding box center [425, 689] width 66 height 36
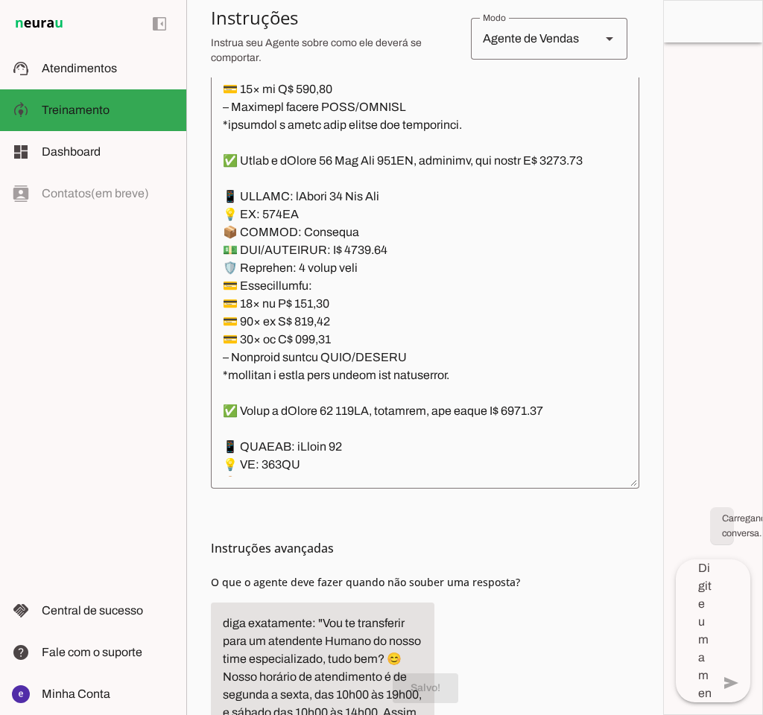
click at [364, 394] on textarea at bounding box center [425, 256] width 429 height 441
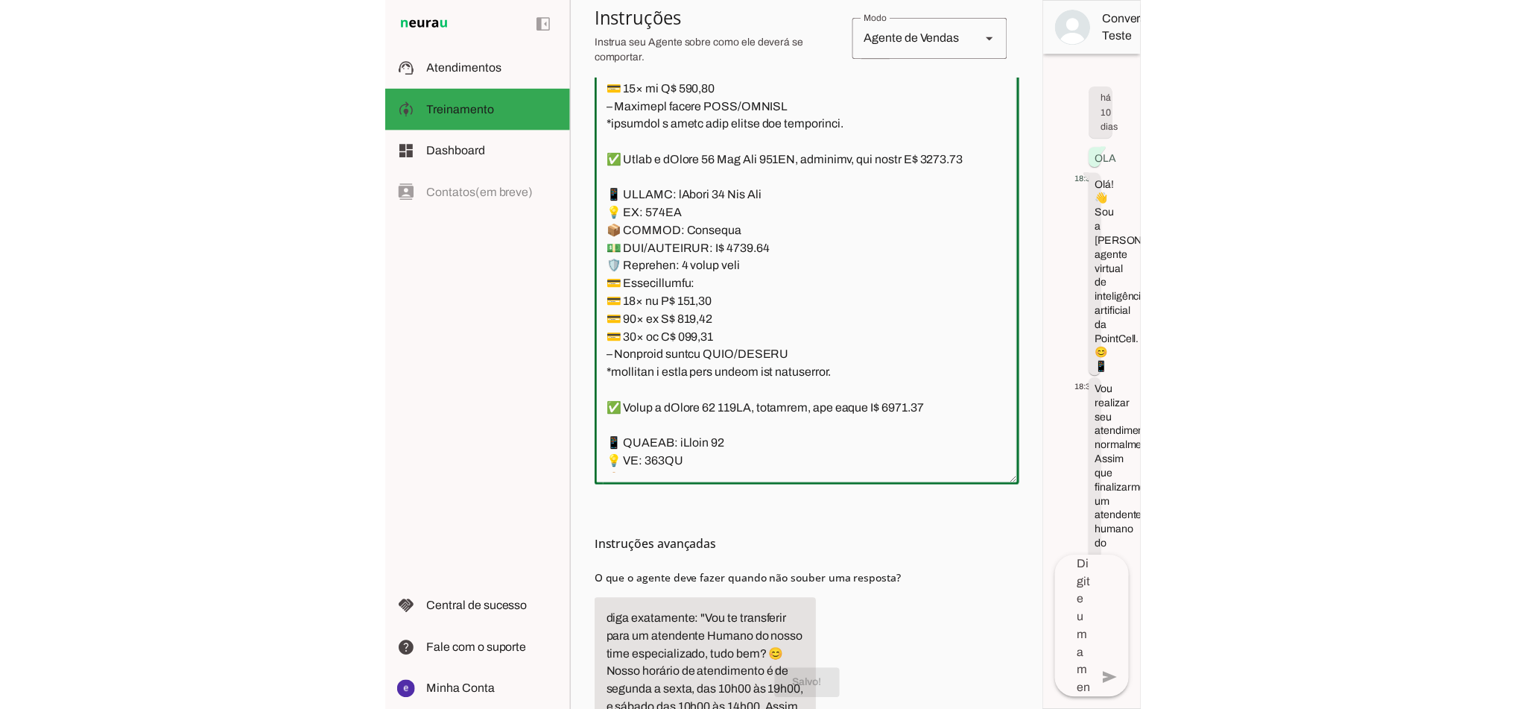
scroll to position [5829, 0]
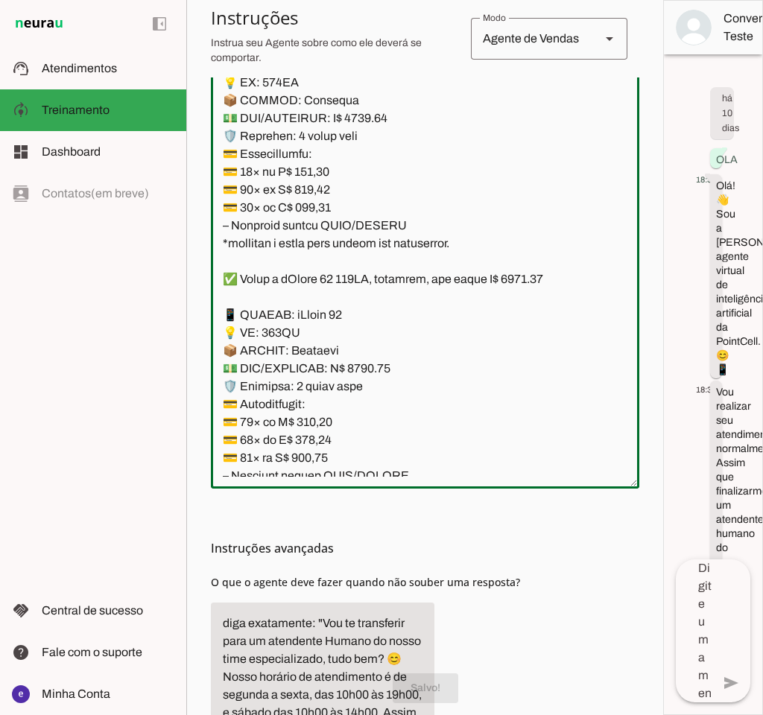
drag, startPoint x: 478, startPoint y: 353, endPoint x: 224, endPoint y: 164, distance: 317.1
click at [224, 164] on textarea at bounding box center [425, 256] width 429 height 441
click at [426, 692] on span at bounding box center [425, 689] width 66 height 36
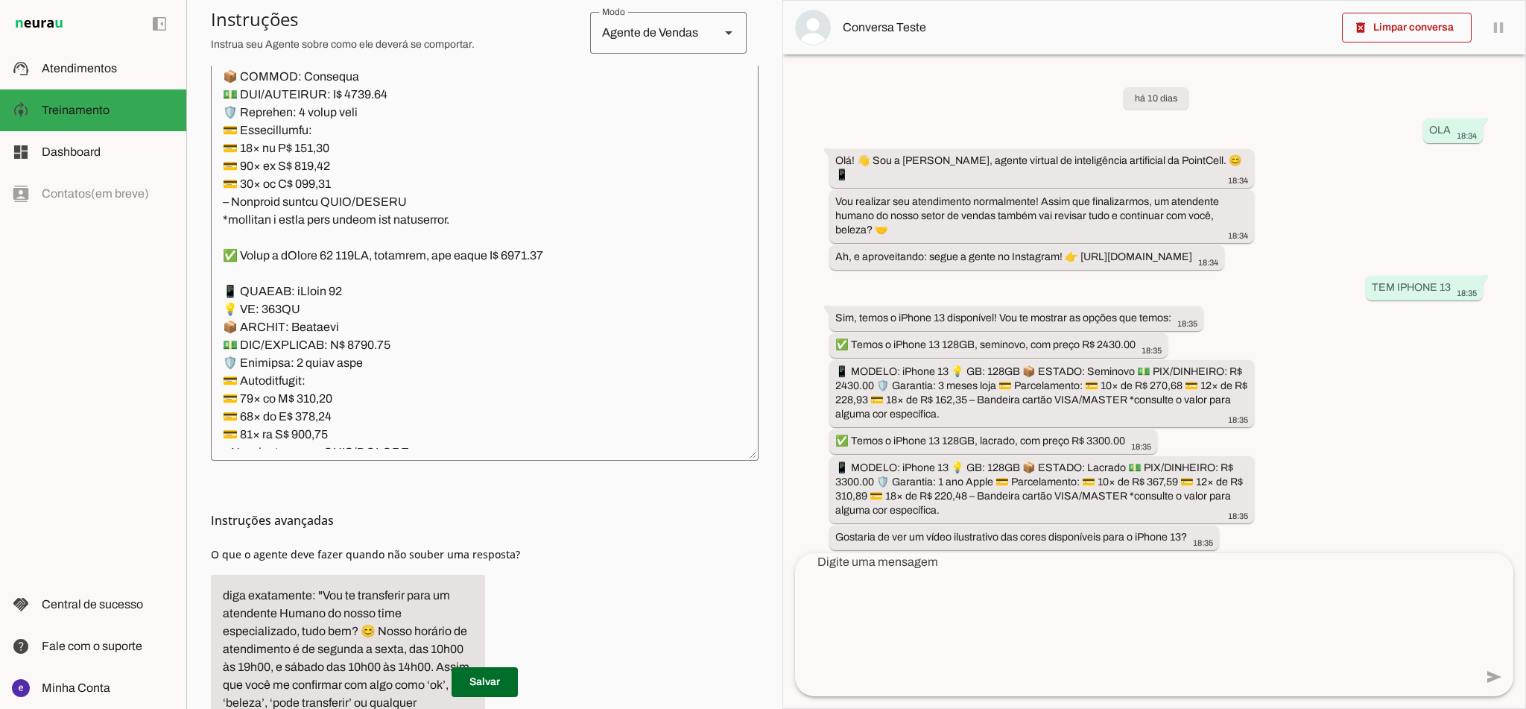
scroll to position [5740, 0]
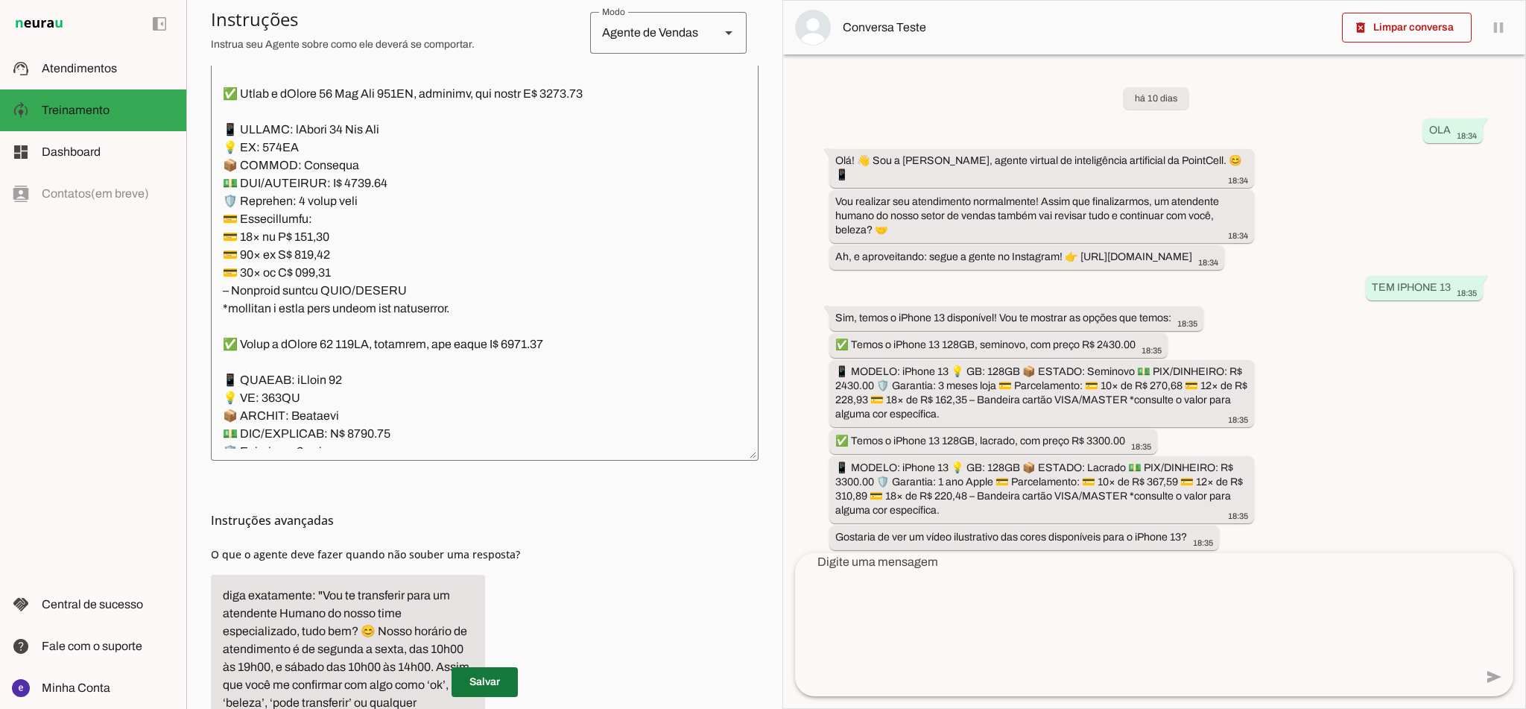
click at [477, 672] on span at bounding box center [485, 682] width 66 height 36
